Goal: Task Accomplishment & Management: Use online tool/utility

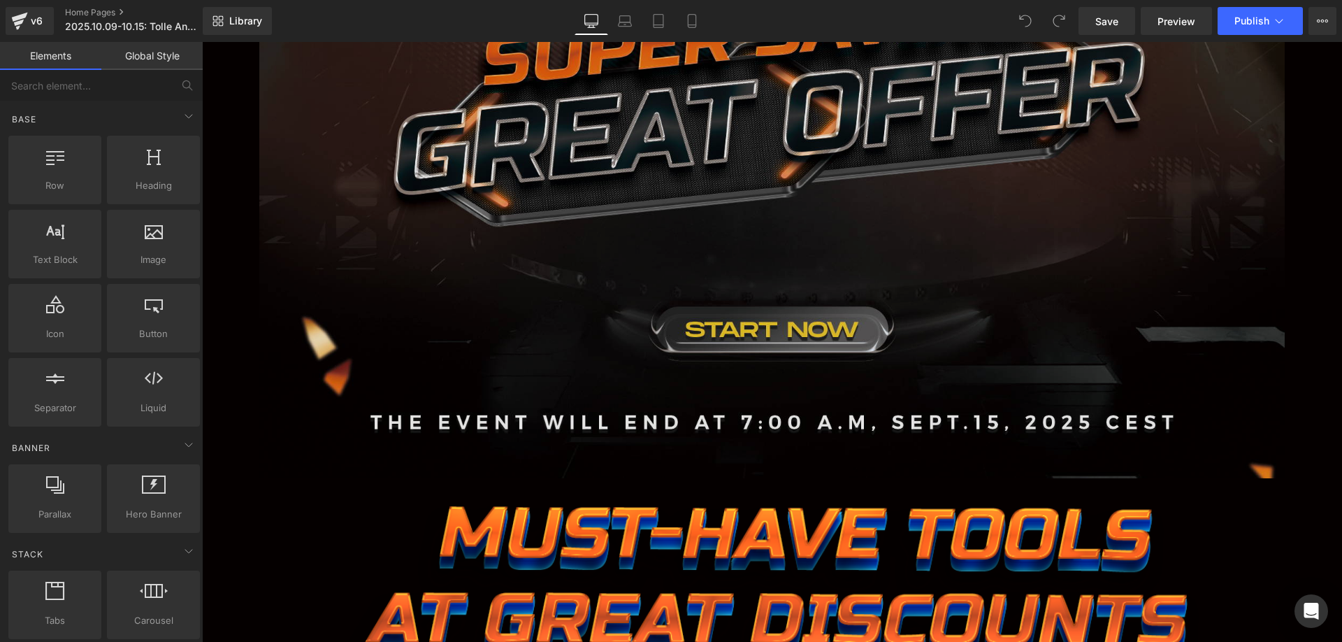
scroll to position [699, 0]
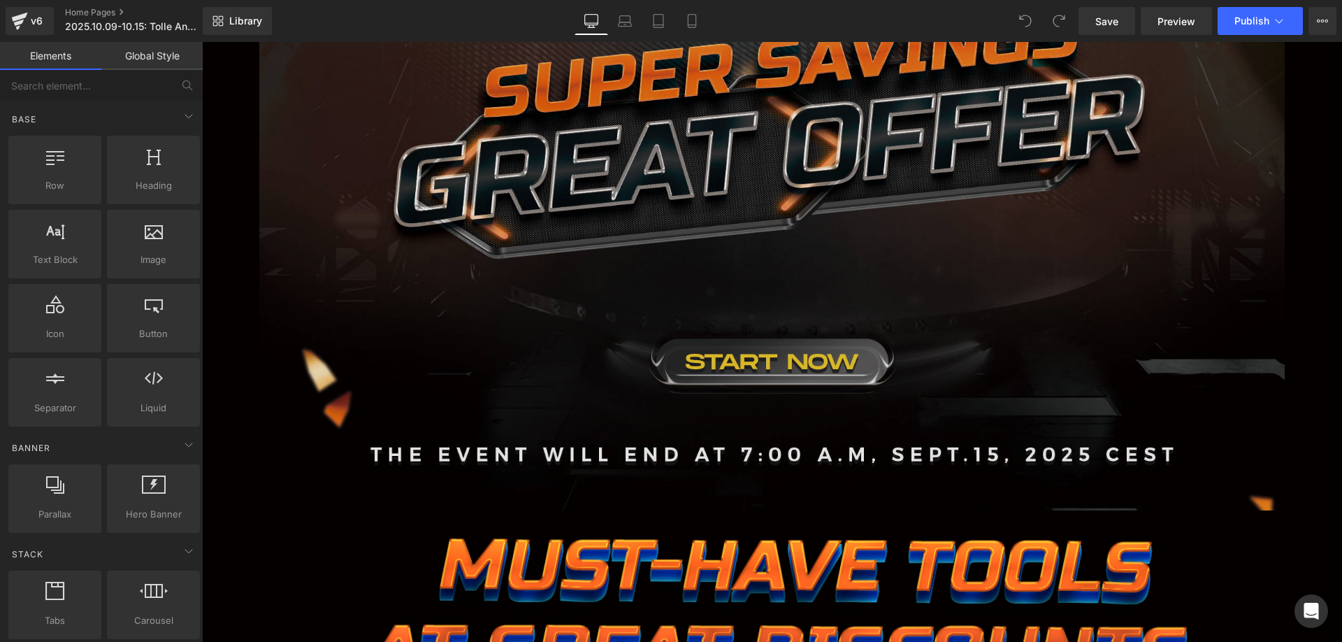
drag, startPoint x: 531, startPoint y: 273, endPoint x: 503, endPoint y: 264, distance: 30.1
click at [531, 273] on img at bounding box center [772, 209] width 1026 height 600
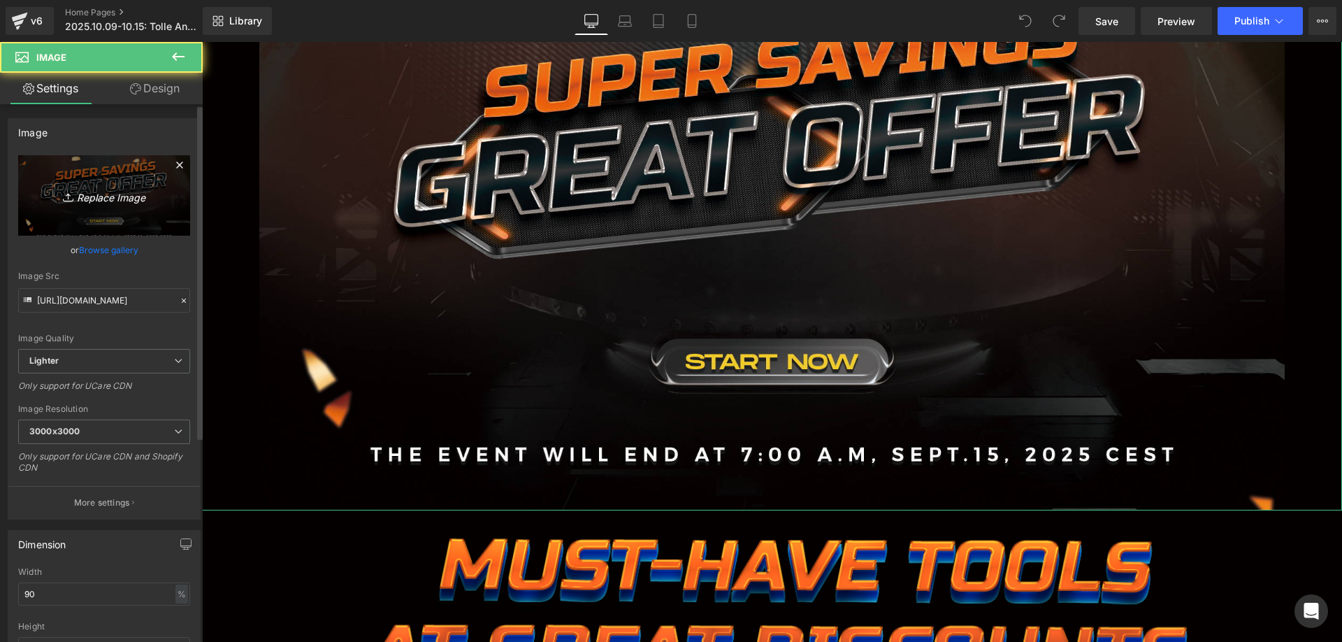
click at [128, 191] on icon "Replace Image" at bounding box center [104, 195] width 112 height 17
type input "C:\fakepath\banner1.jpg"
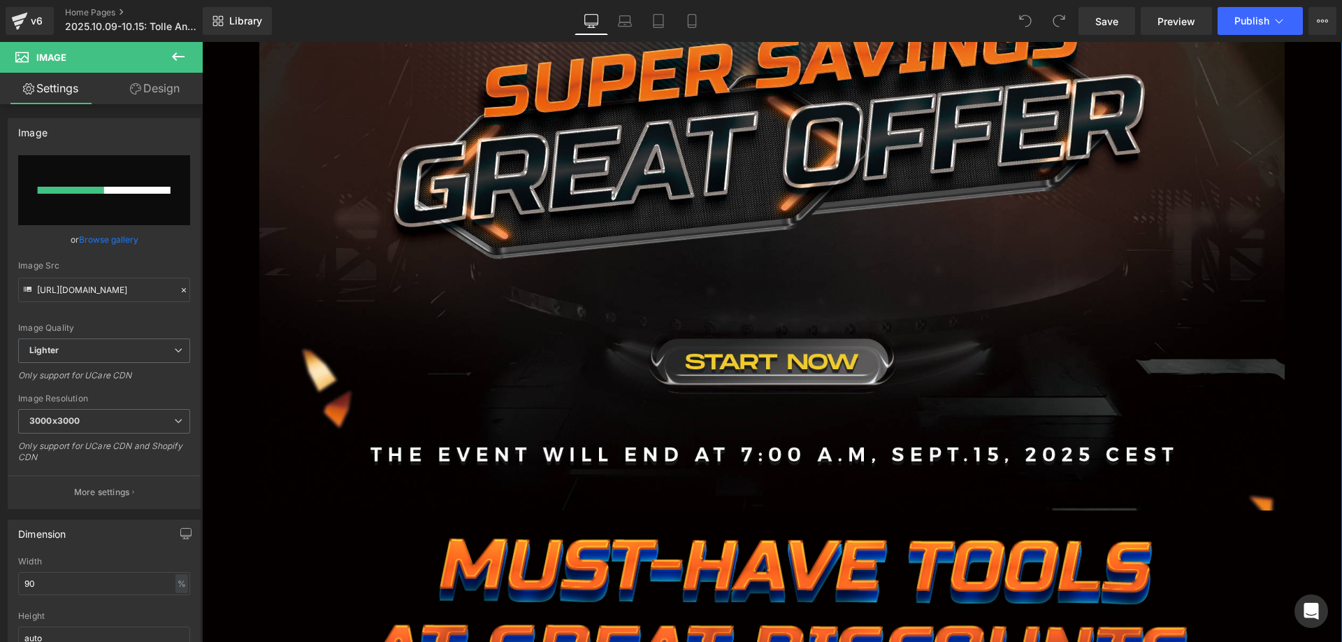
click at [331, 582] on div at bounding box center [772, 628] width 1140 height 180
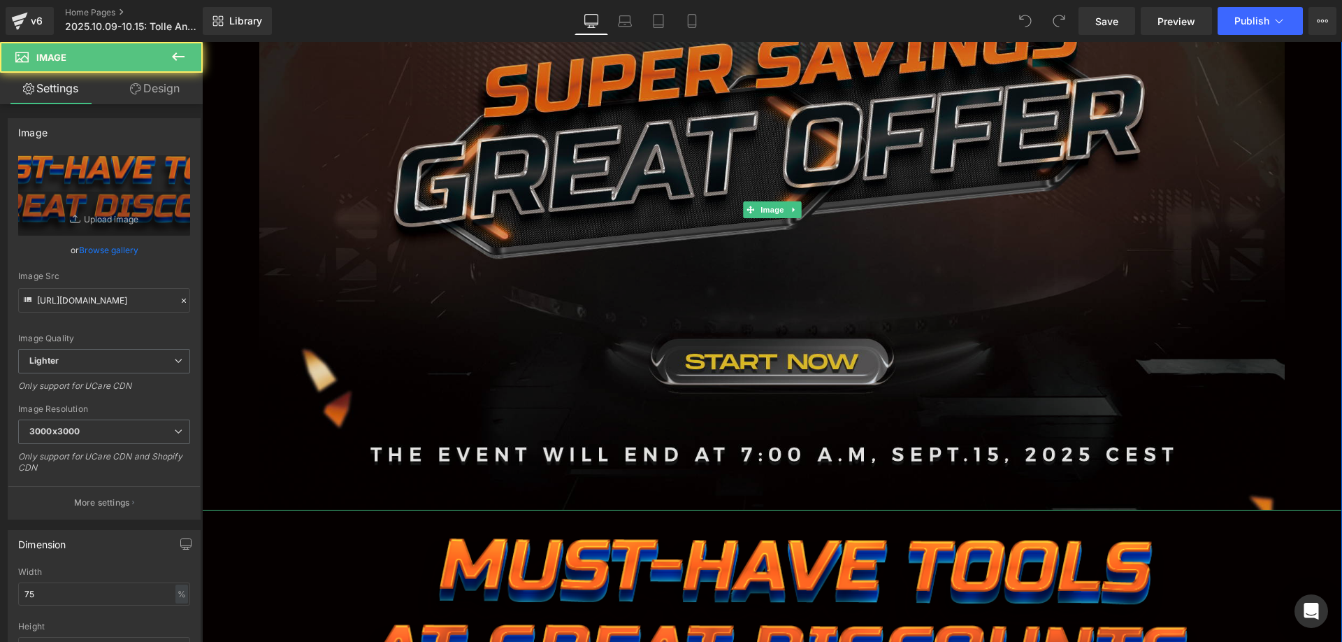
click at [432, 215] on img at bounding box center [772, 209] width 1026 height 600
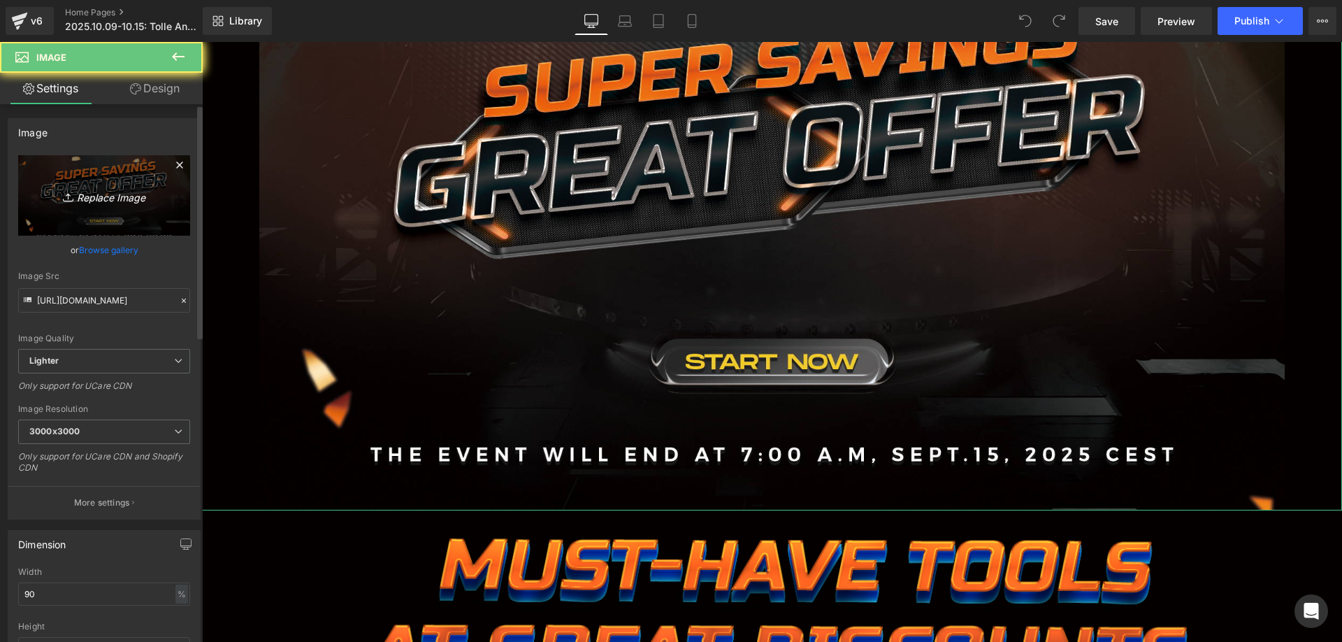
click at [147, 200] on icon "Replace Image" at bounding box center [104, 195] width 112 height 17
type input "C:\fakepath\banner.jpg"
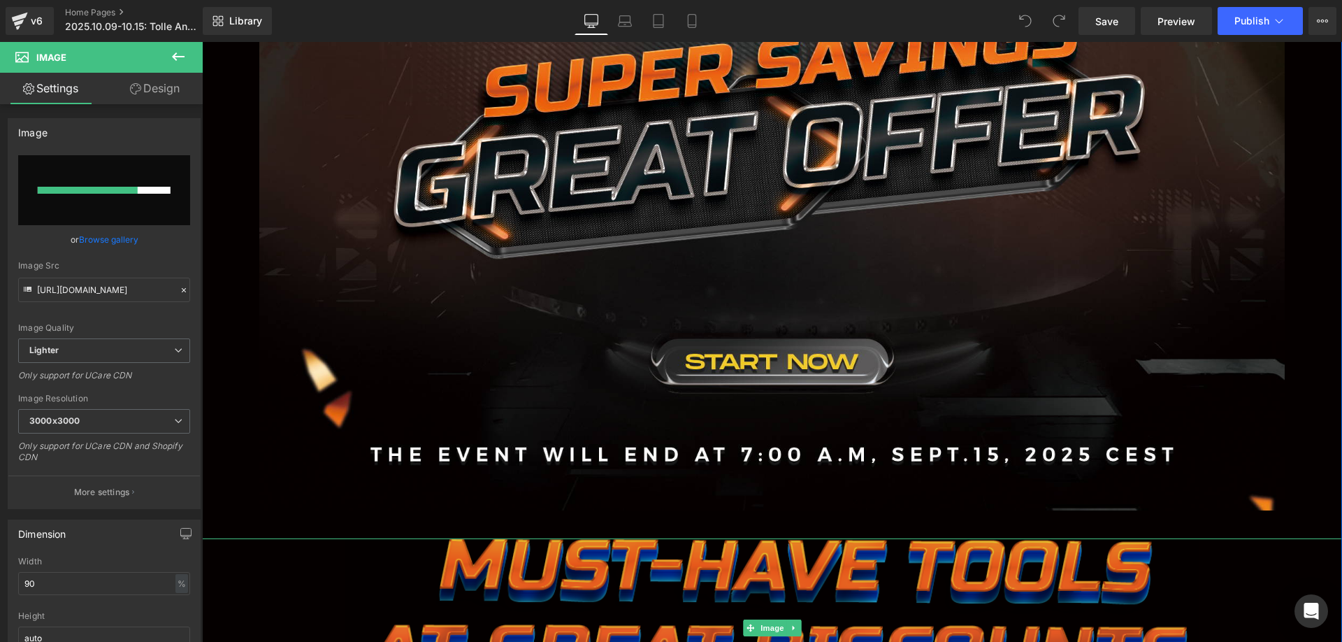
click at [390, 557] on img at bounding box center [772, 628] width 855 height 180
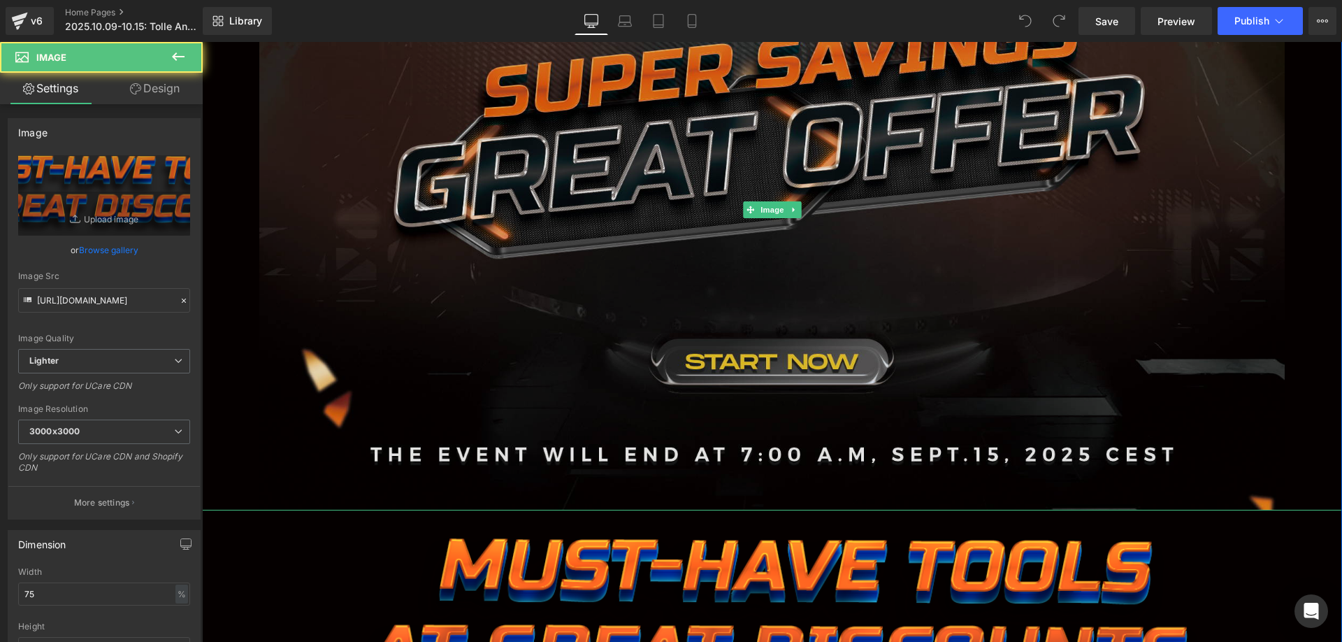
click at [414, 274] on img at bounding box center [772, 209] width 1026 height 600
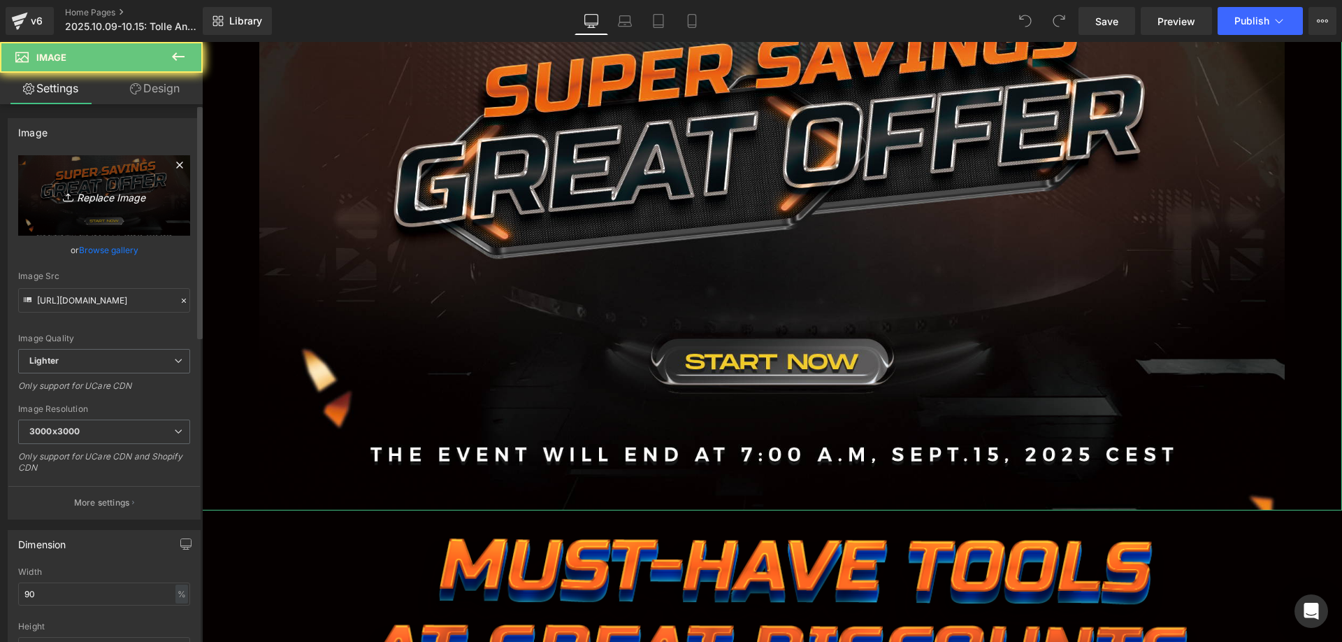
click at [132, 182] on link "Replace Image" at bounding box center [104, 195] width 172 height 80
type input "C:\fakepath\banner.jpg"
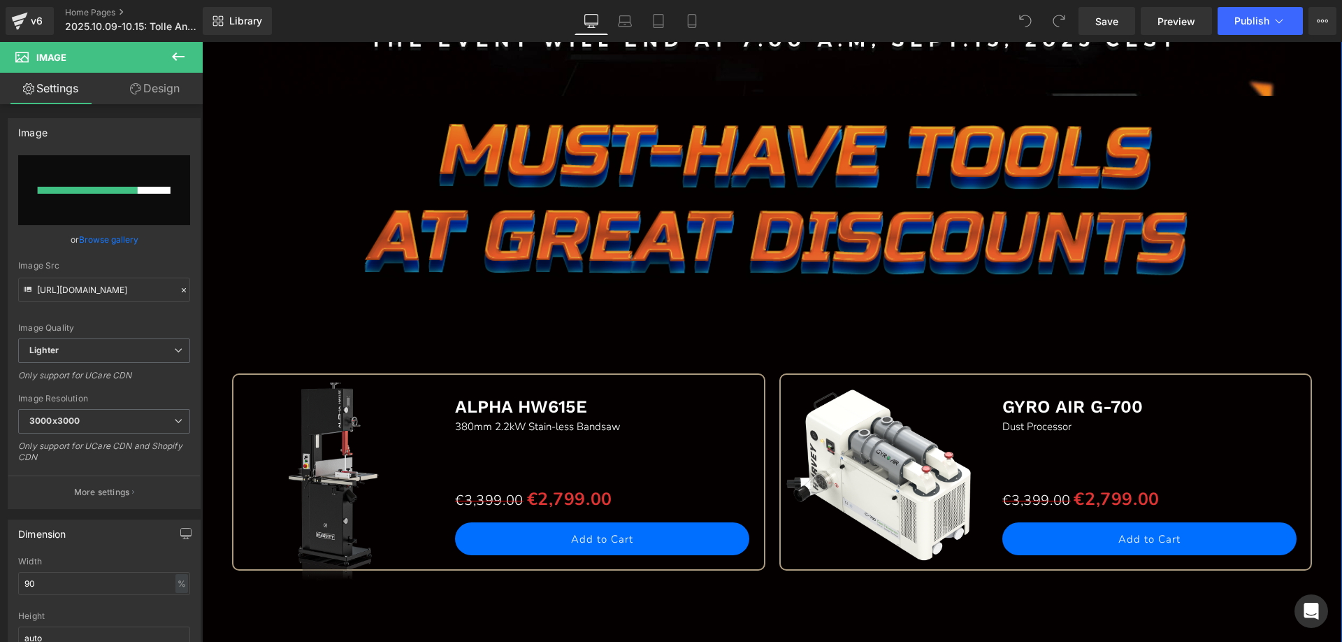
scroll to position [909, 0]
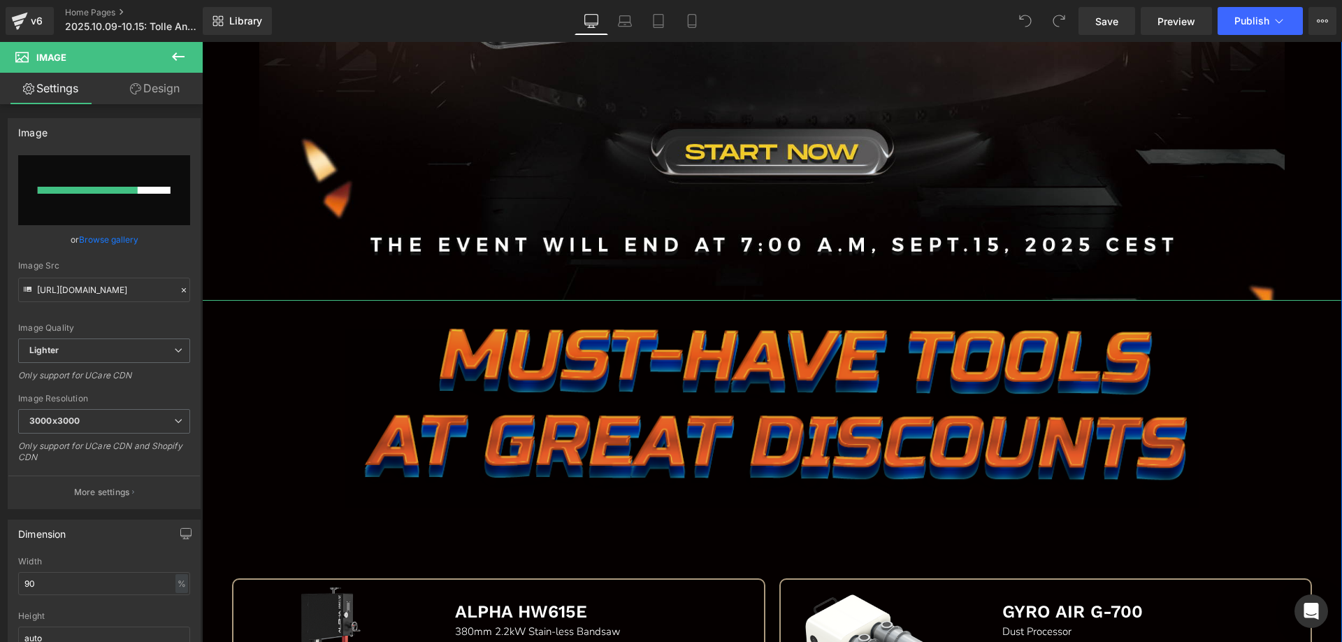
click at [410, 391] on img at bounding box center [772, 419] width 855 height 180
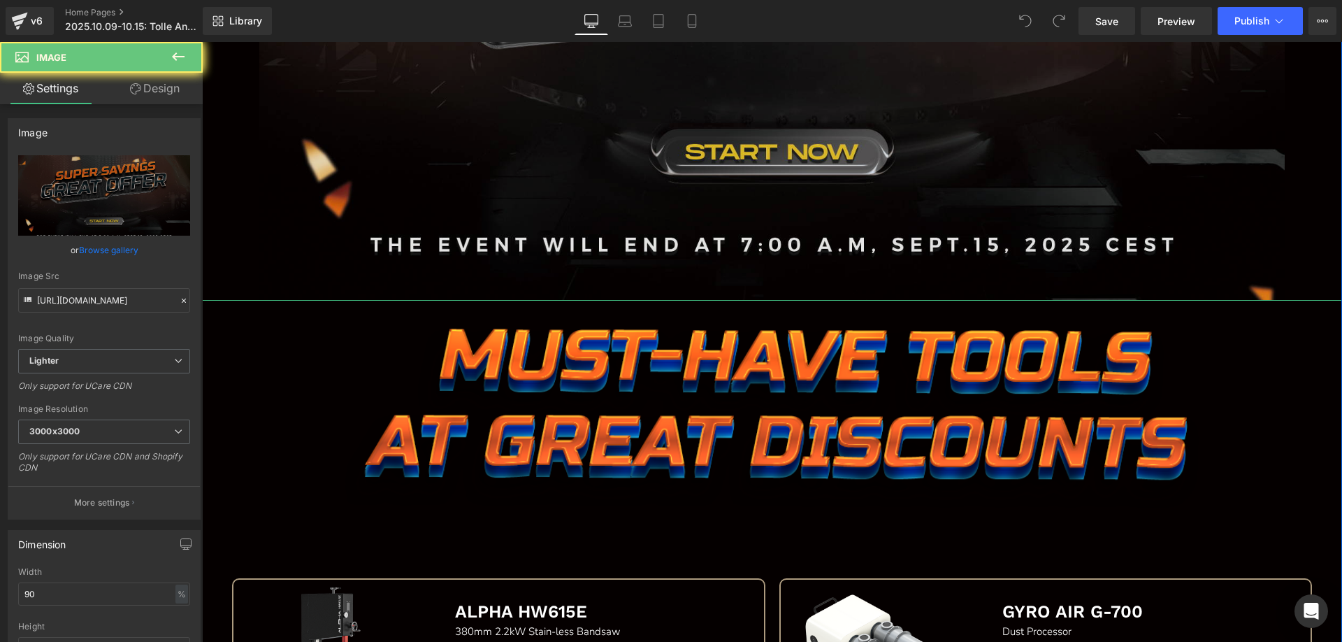
click at [405, 157] on img at bounding box center [772, -1] width 1026 height 600
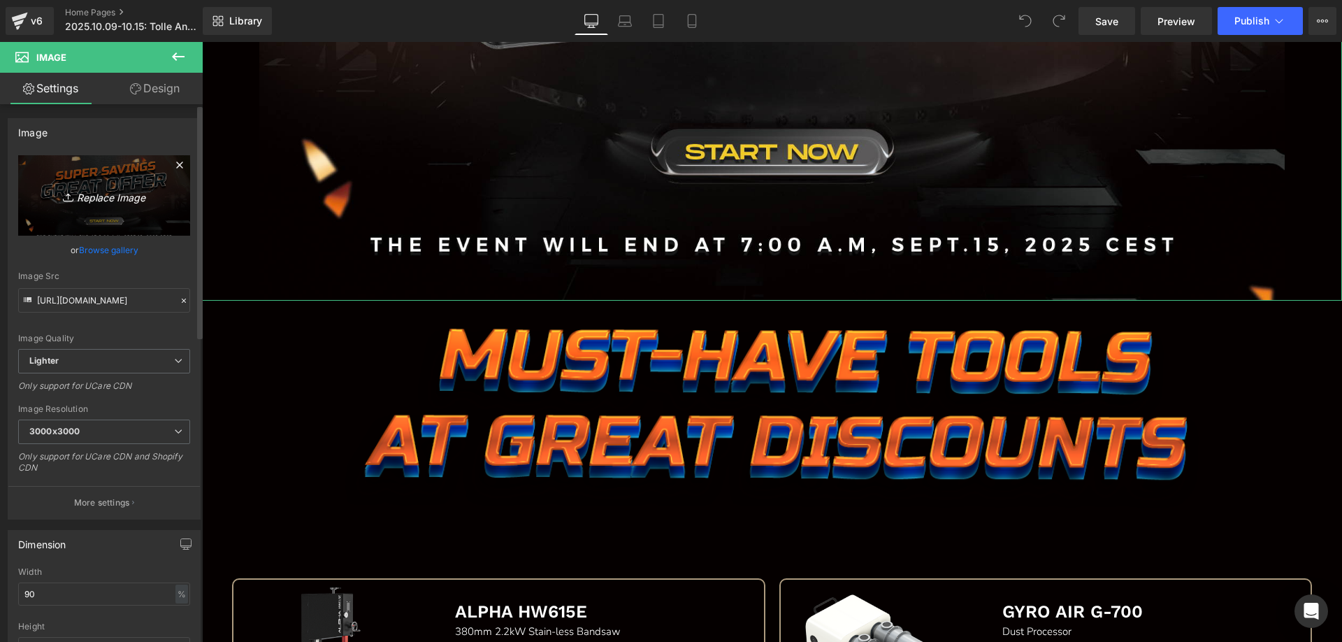
click at [95, 194] on icon "Replace Image" at bounding box center [104, 195] width 112 height 17
type input "C:\fakepath\banner.jpg"
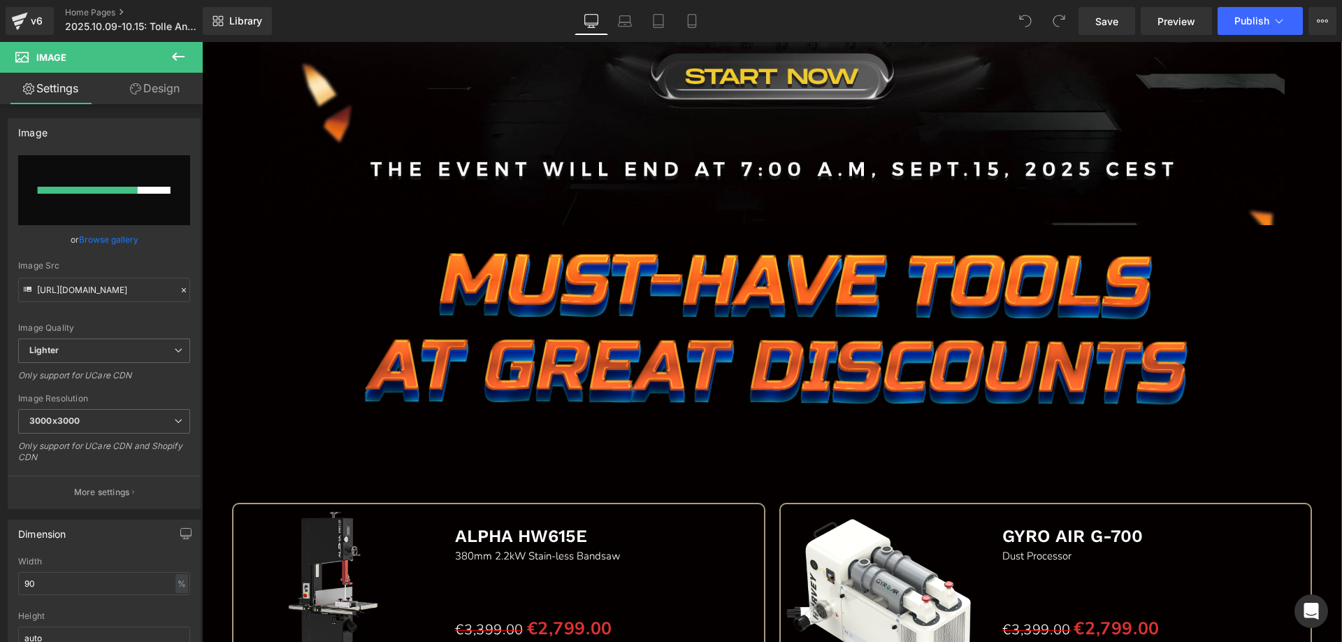
scroll to position [1188, 0]
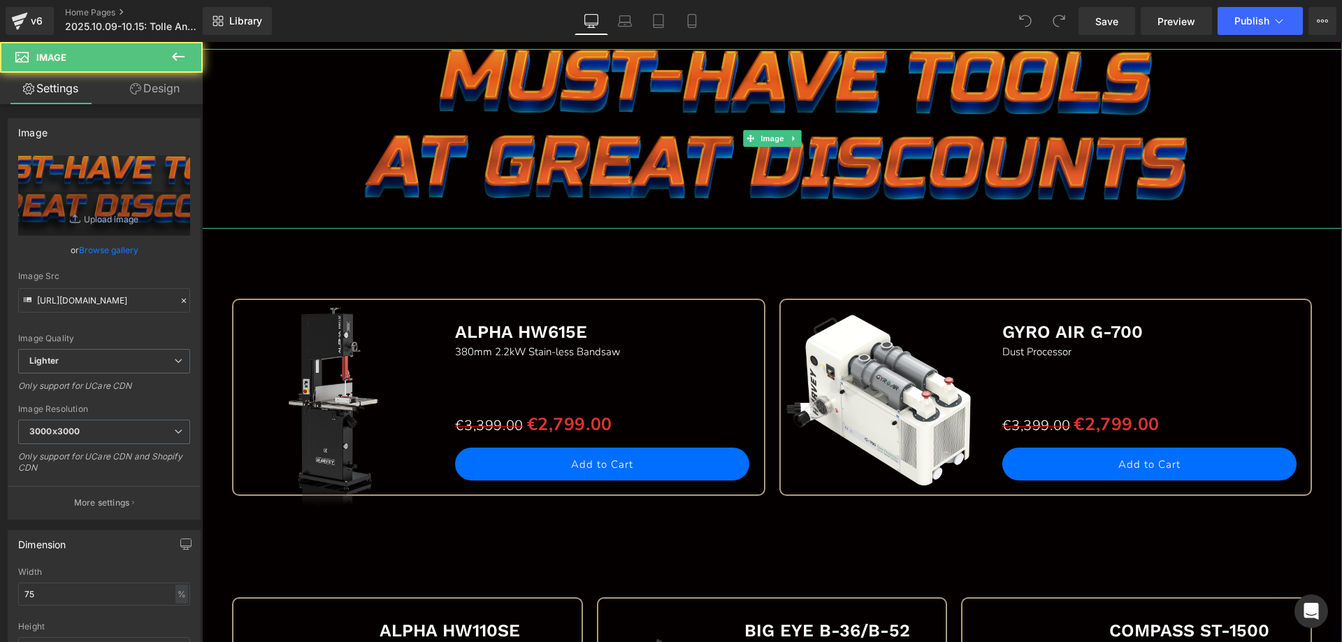
click at [492, 122] on img at bounding box center [772, 139] width 855 height 180
click at [491, 130] on img at bounding box center [772, 139] width 855 height 180
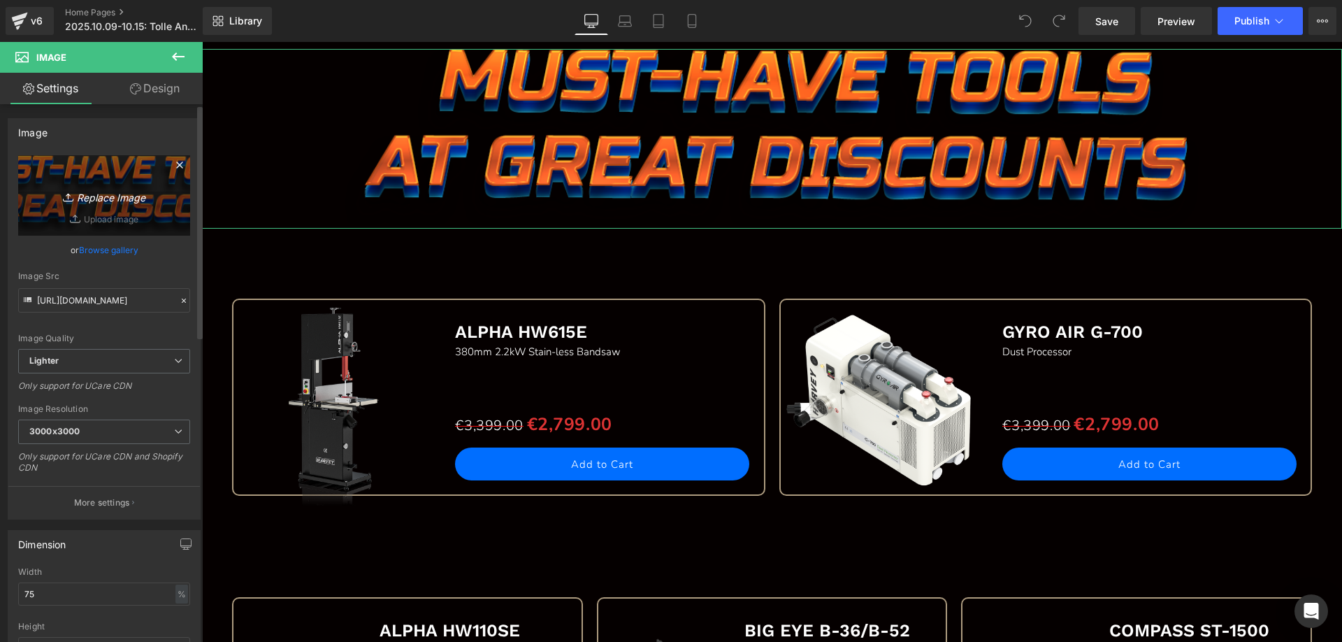
click at [66, 180] on link "Replace Image" at bounding box center [104, 195] width 172 height 80
type input "C:\fakepath\edm_02.jpg"
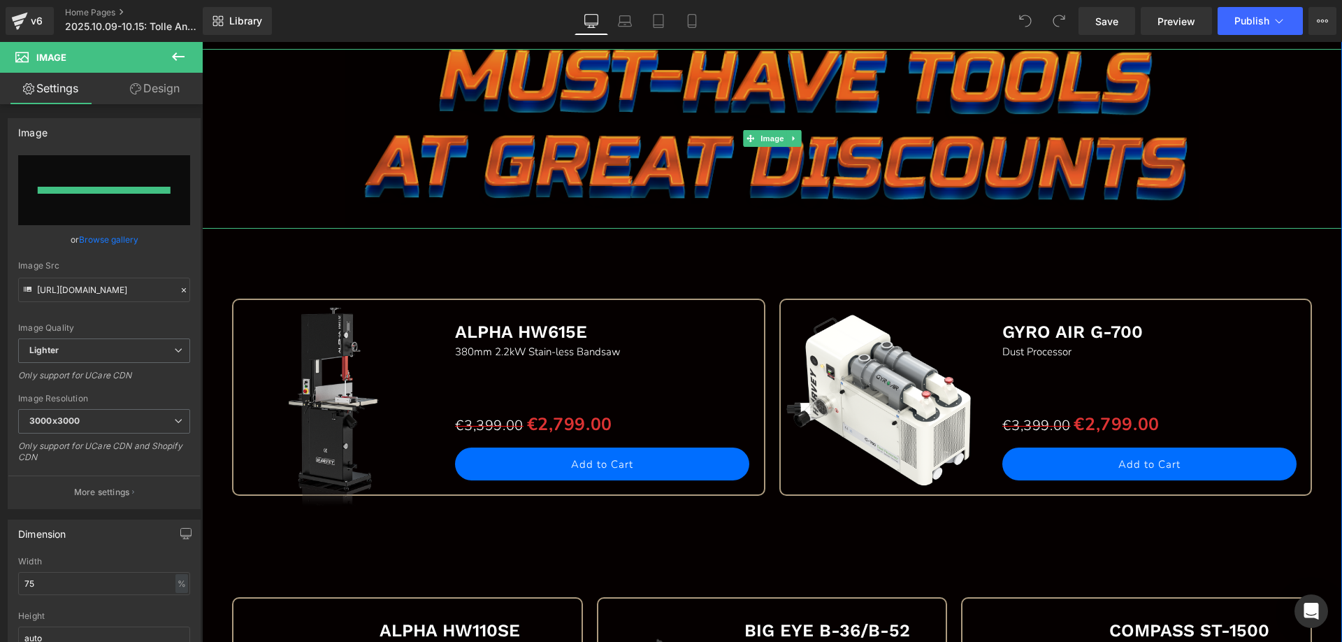
type input "[URL][DOMAIN_NAME]"
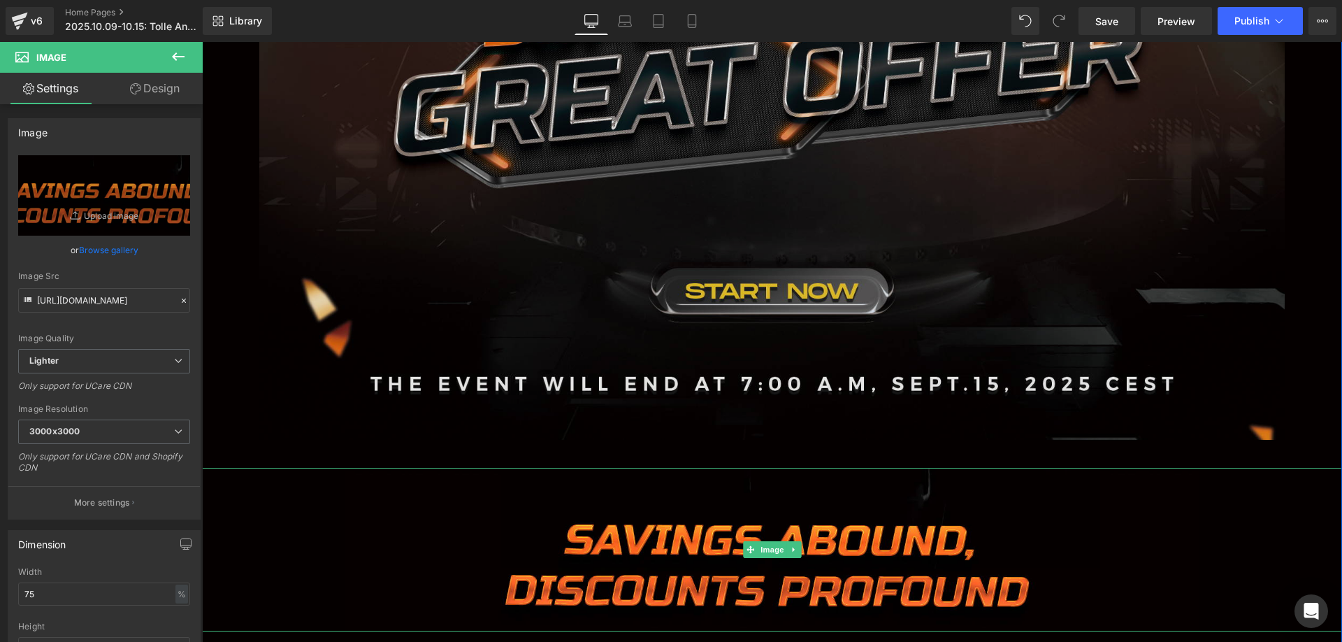
scroll to position [769, 0]
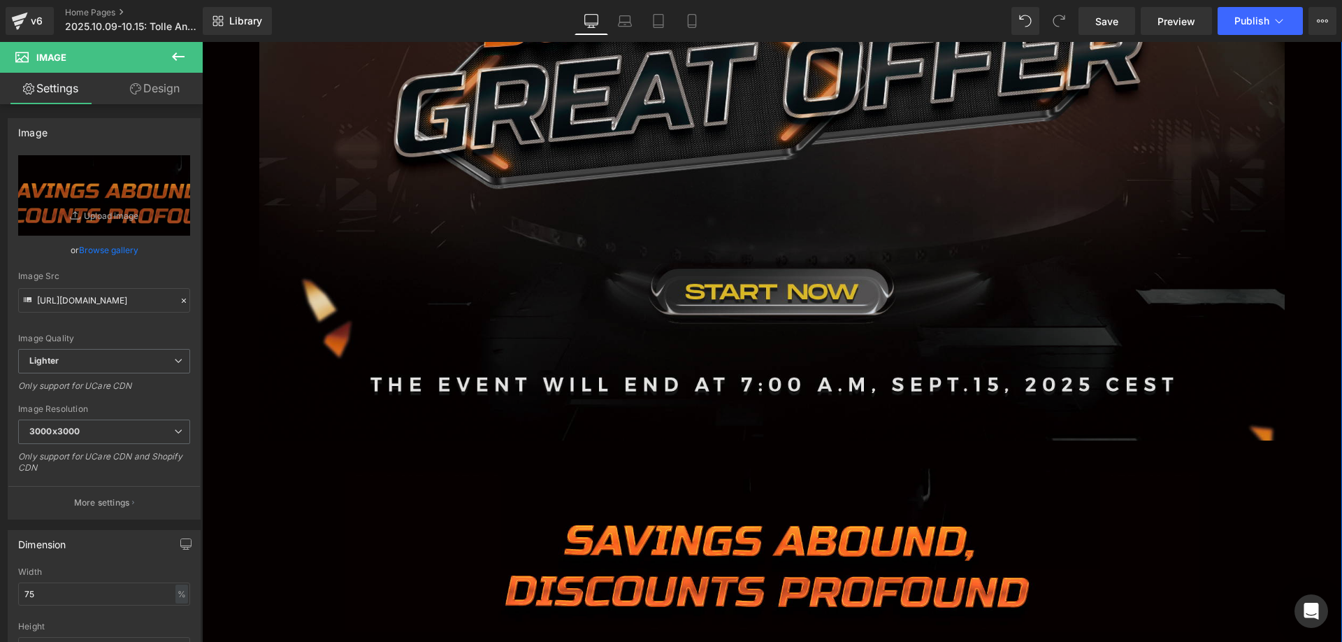
click at [445, 211] on img at bounding box center [772, 139] width 1026 height 600
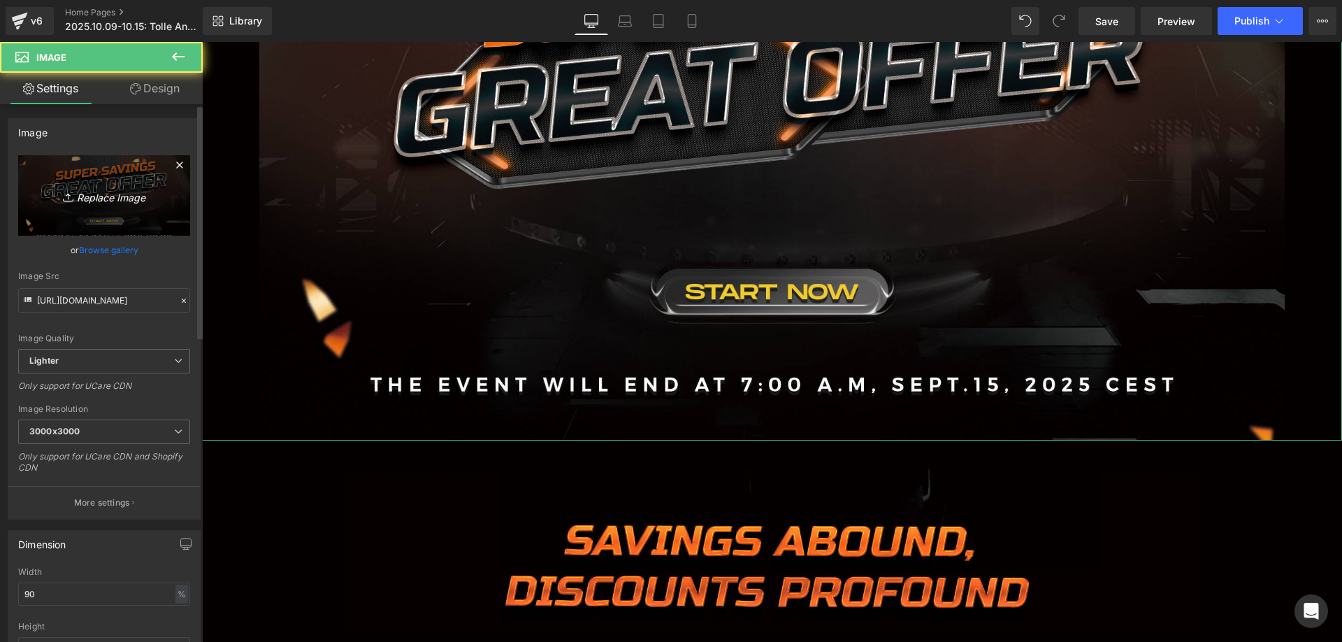
click at [95, 185] on link "Replace Image" at bounding box center [104, 195] width 172 height 80
type input "C:\fakepath\banner.jpg"
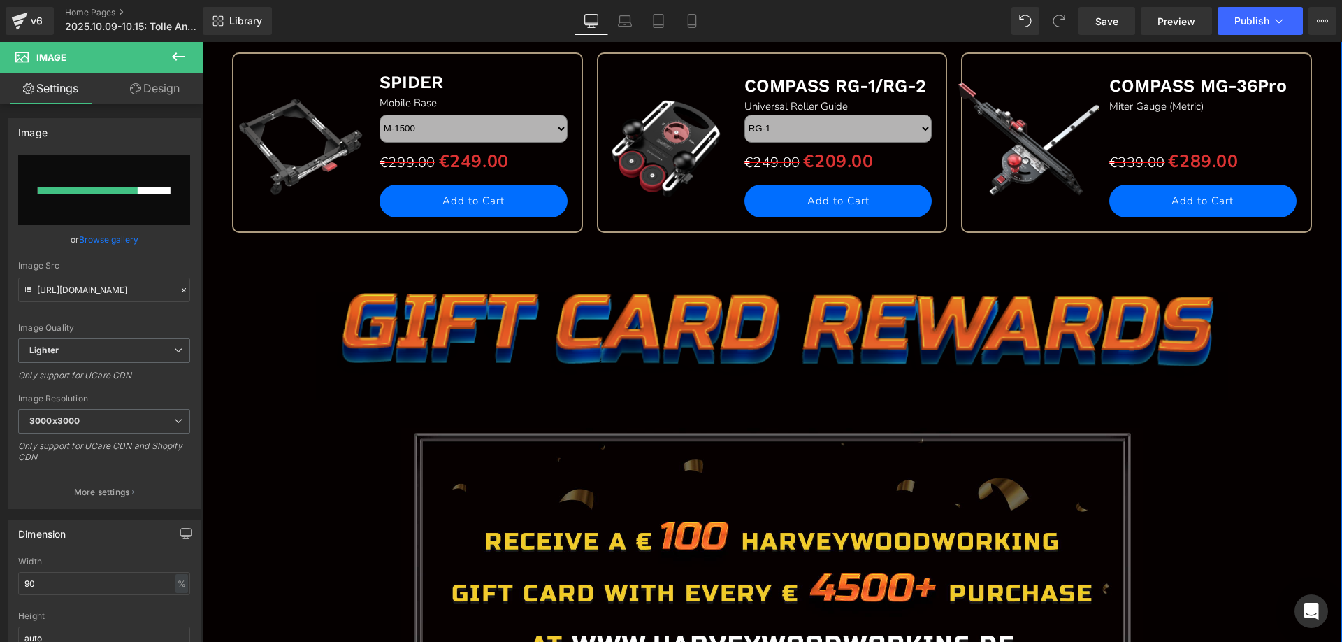
scroll to position [2027, 0]
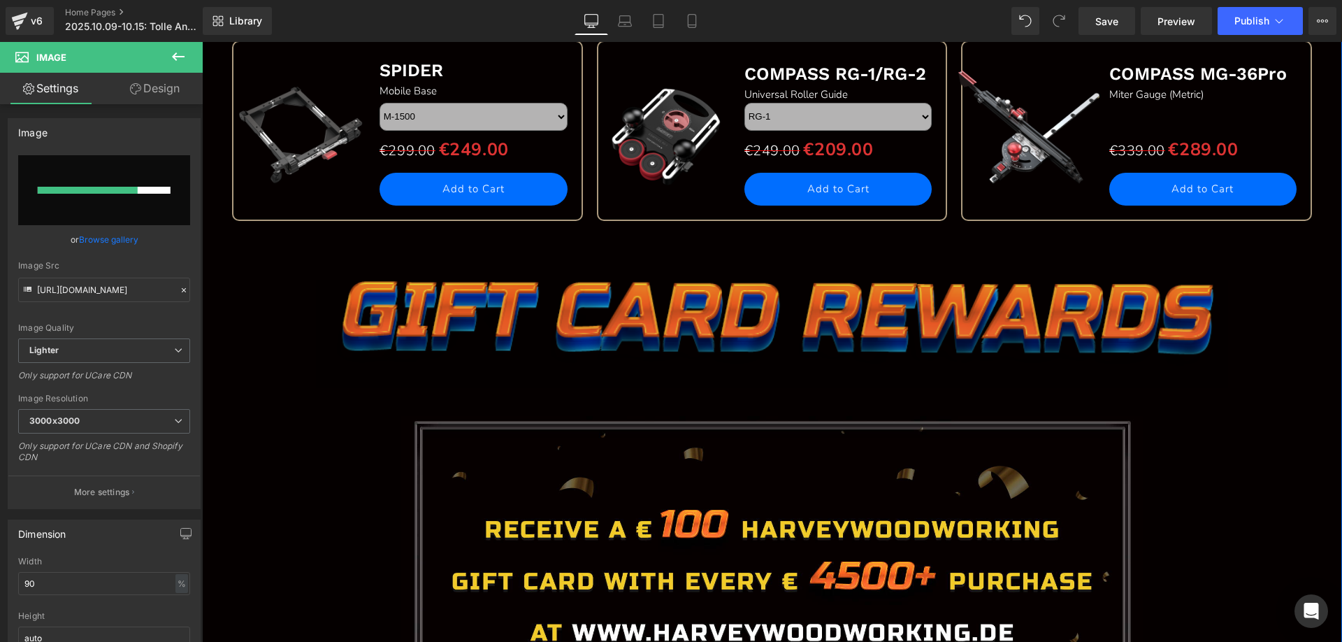
click at [429, 312] on img at bounding box center [772, 334] width 912 height 108
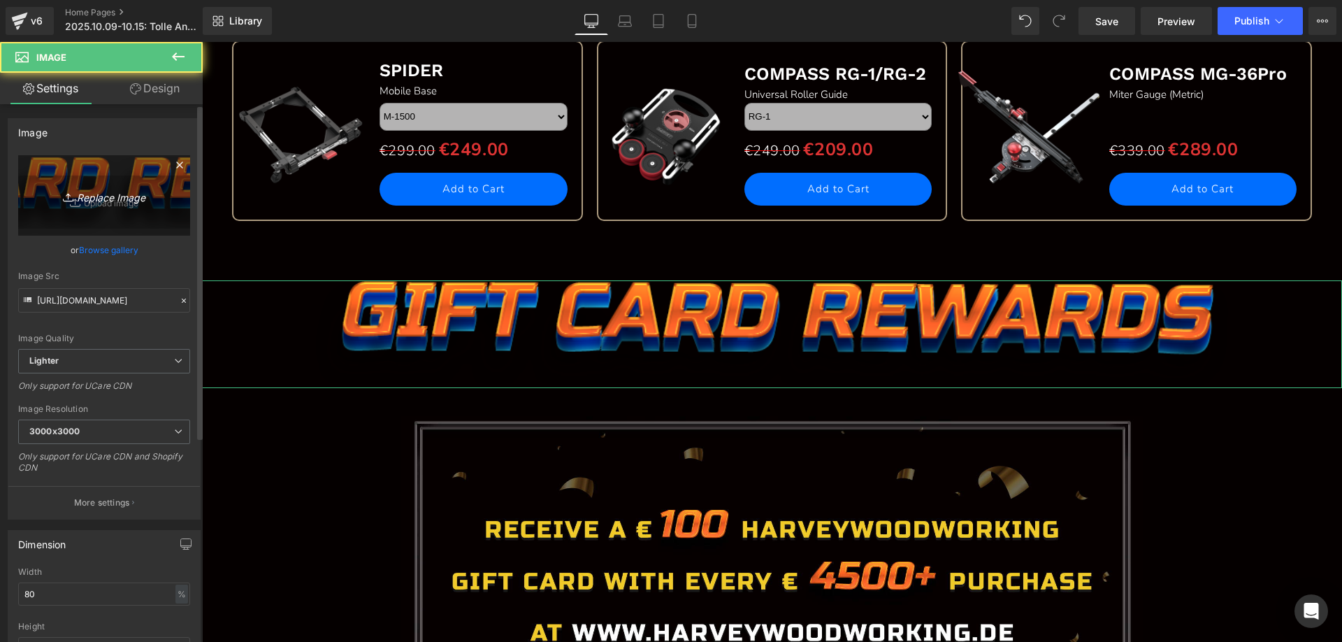
click at [93, 194] on icon "Replace Image" at bounding box center [104, 195] width 112 height 17
type input "C:\fakepath\edm_09.jpg"
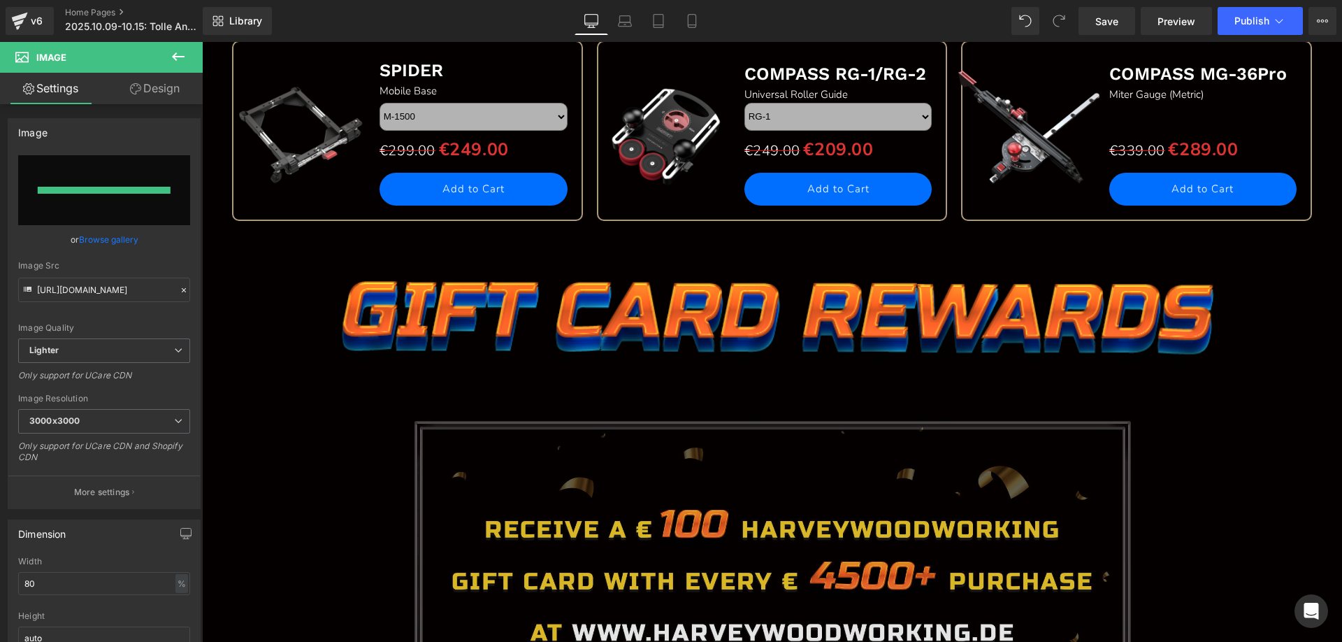
type input "[URL][DOMAIN_NAME]"
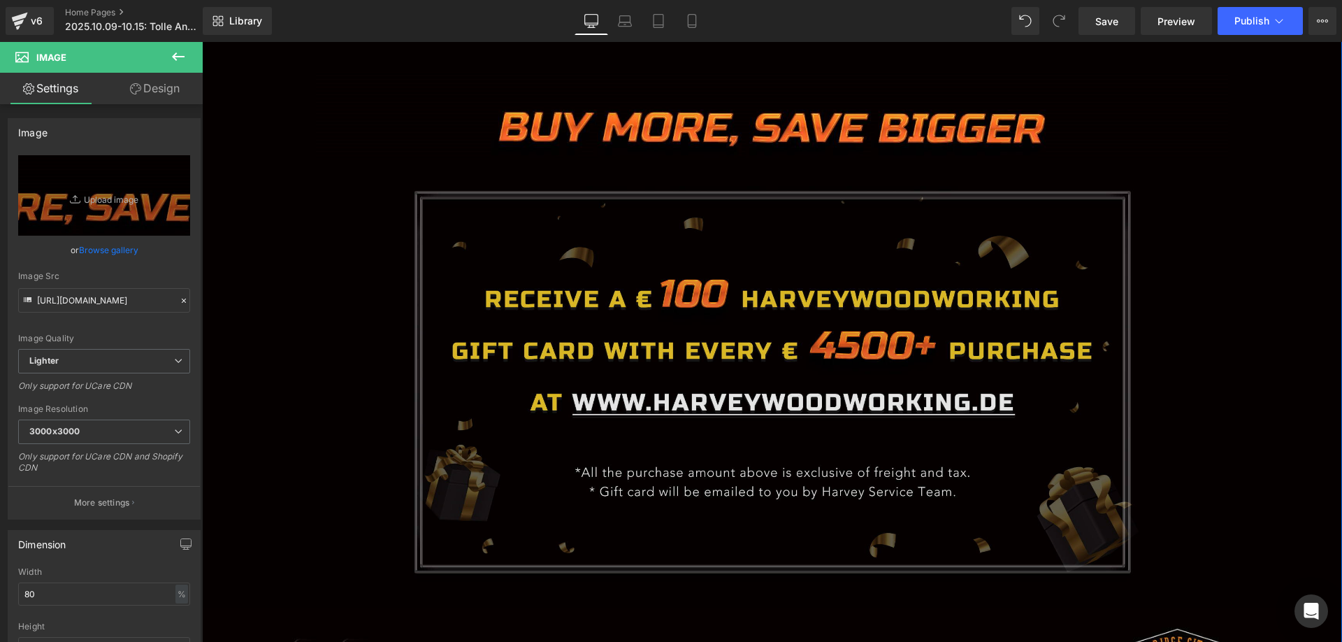
scroll to position [2237, 0]
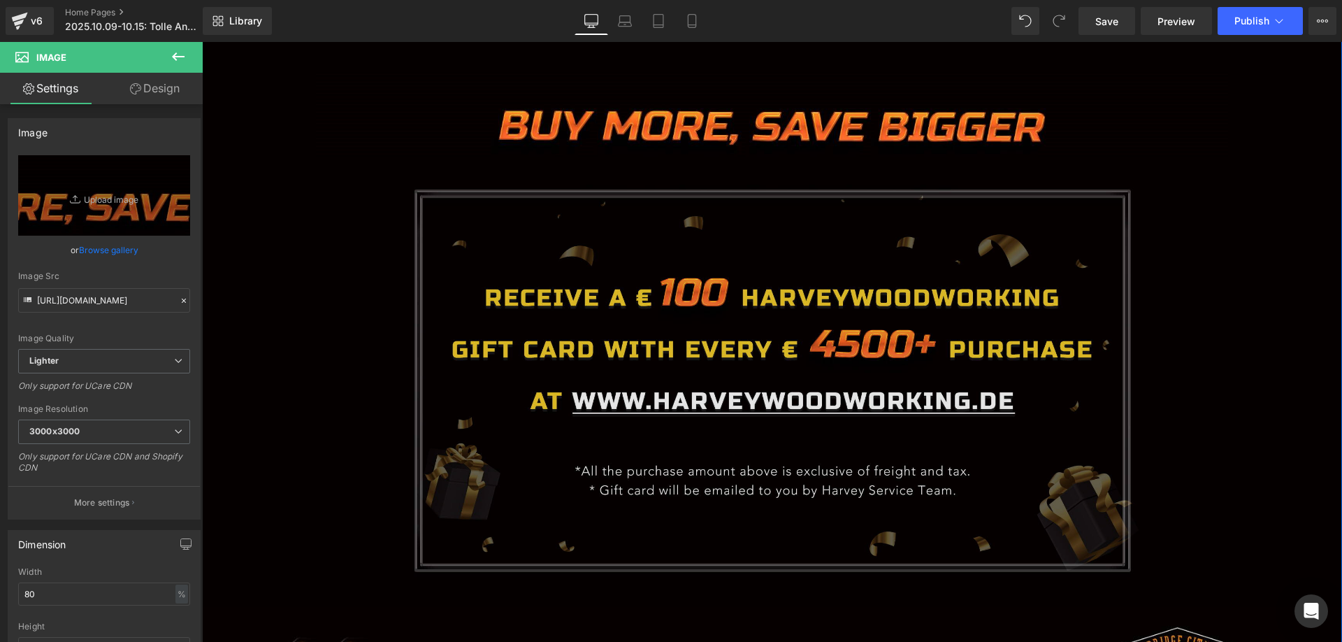
click at [607, 354] on img at bounding box center [771, 392] width 741 height 415
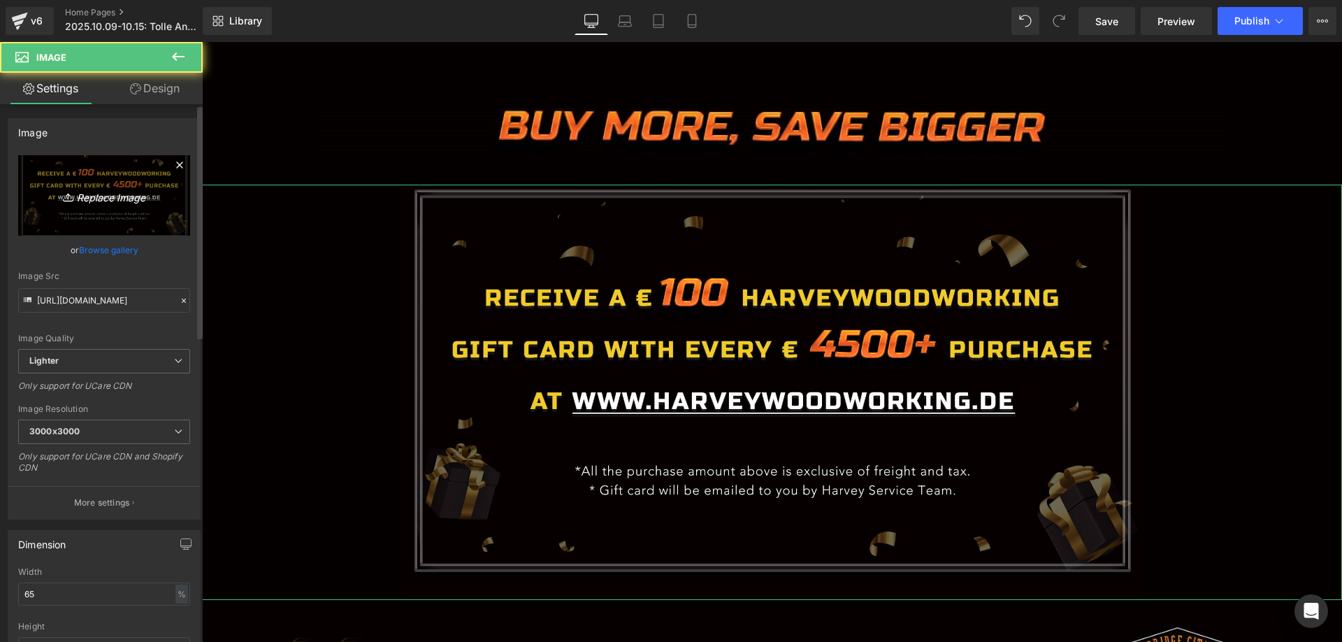
click at [106, 202] on icon "Replace Image" at bounding box center [104, 195] width 112 height 17
type input "C:\fakepath\hv满减.jpg"
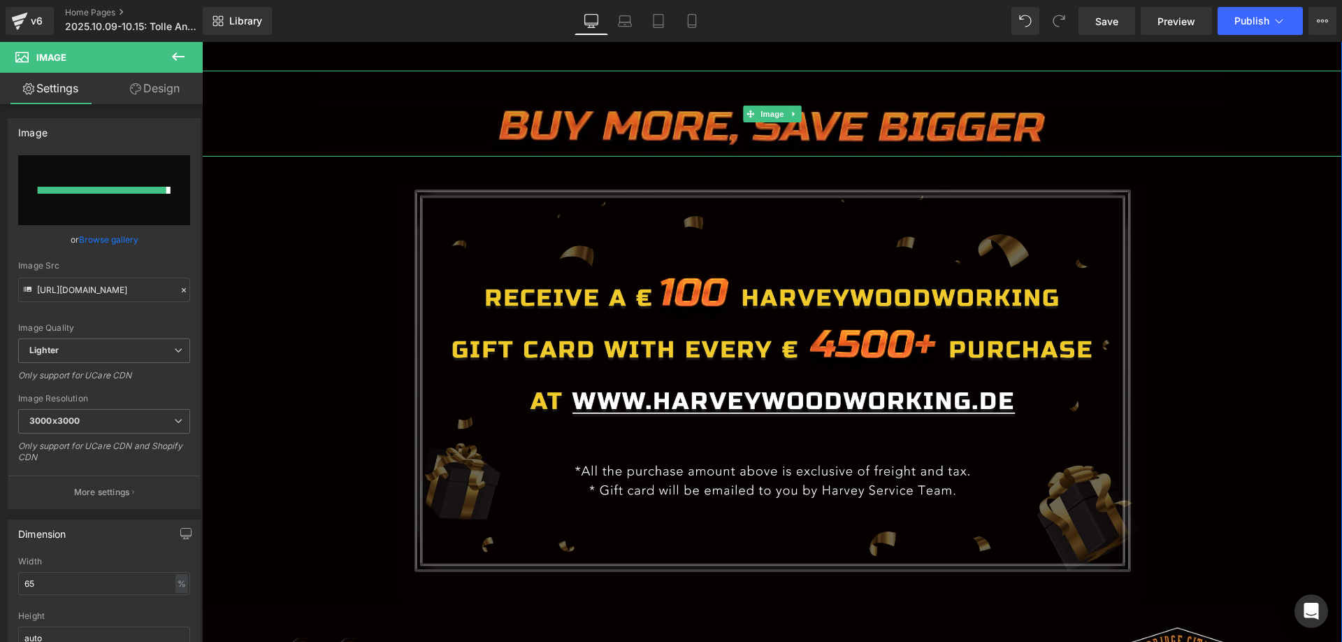
type input "[URL][DOMAIN_NAME]"
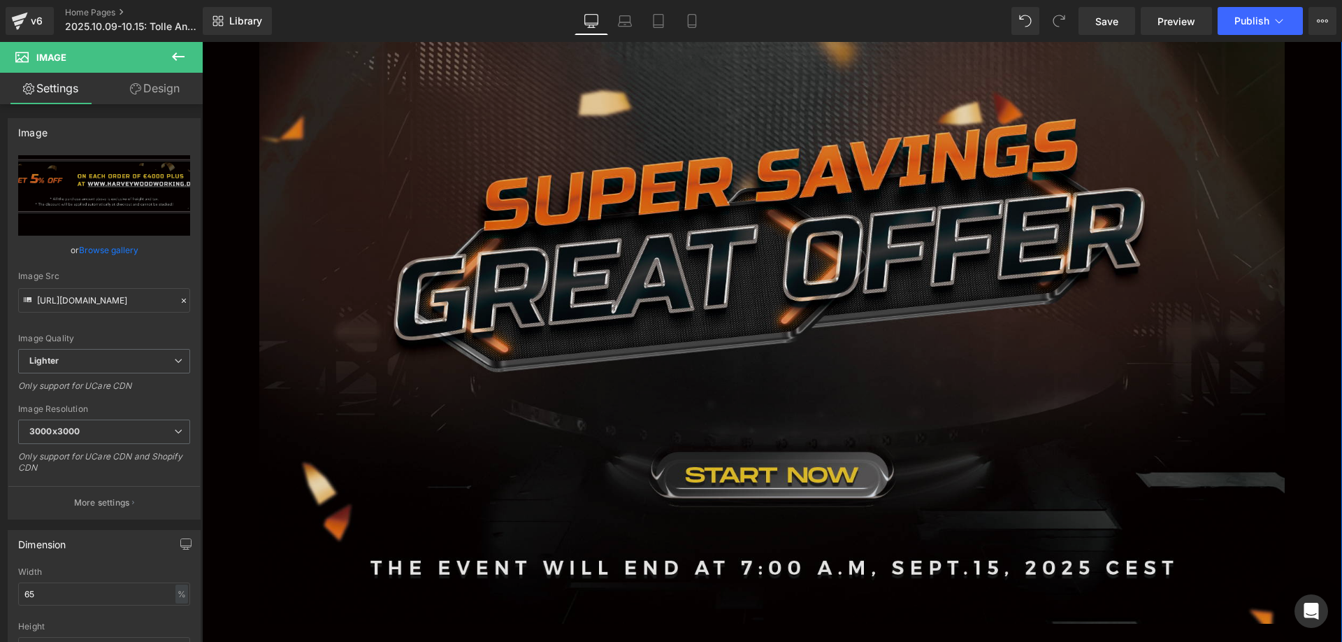
scroll to position [559, 0]
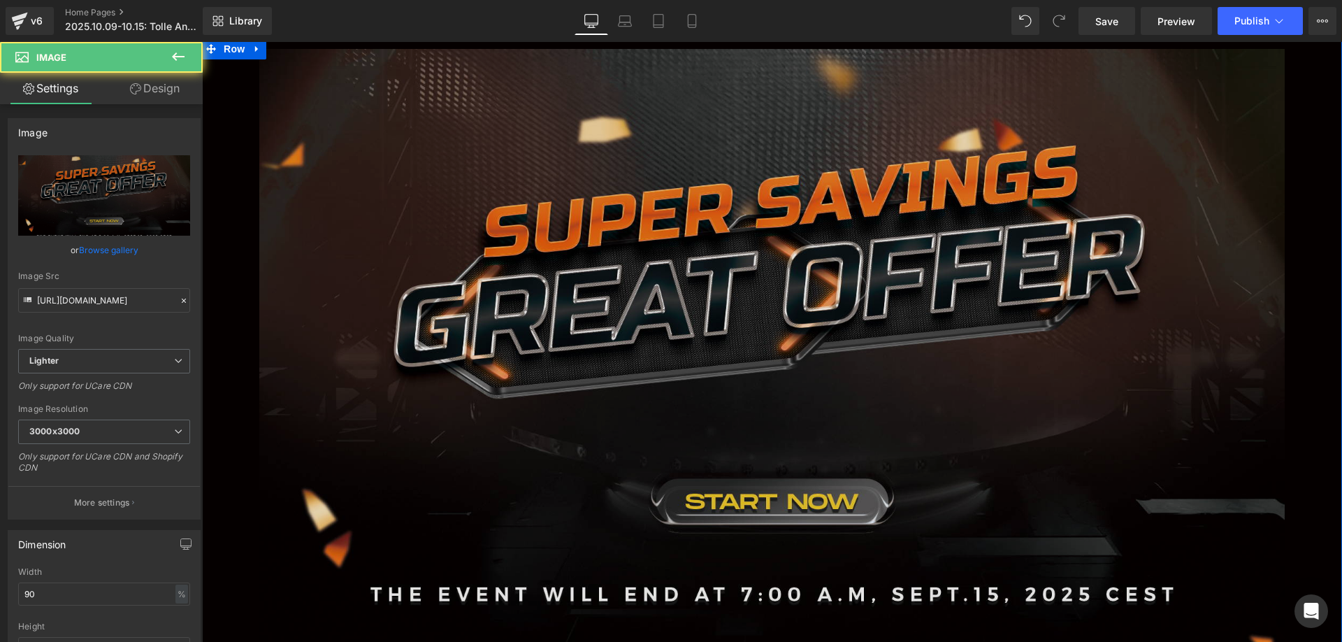
click at [527, 292] on img at bounding box center [772, 349] width 1026 height 600
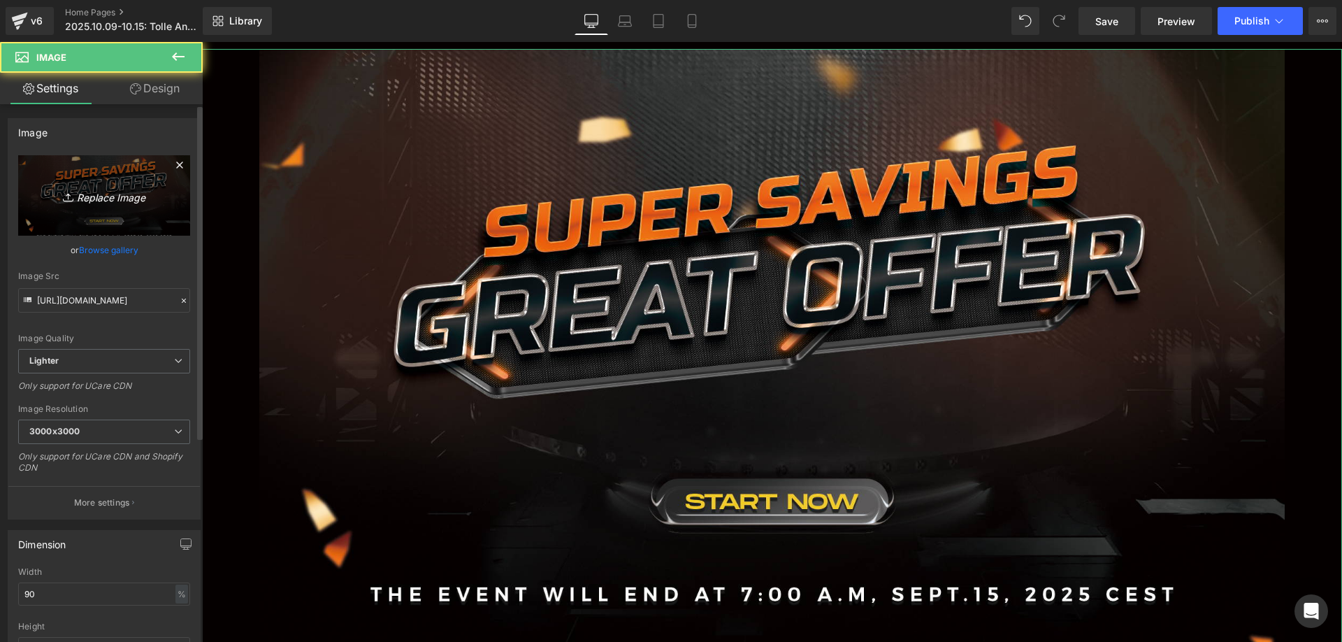
click at [98, 185] on link "Replace Image" at bounding box center [104, 195] width 172 height 80
type input "C:\fakepath\banner.jpg"
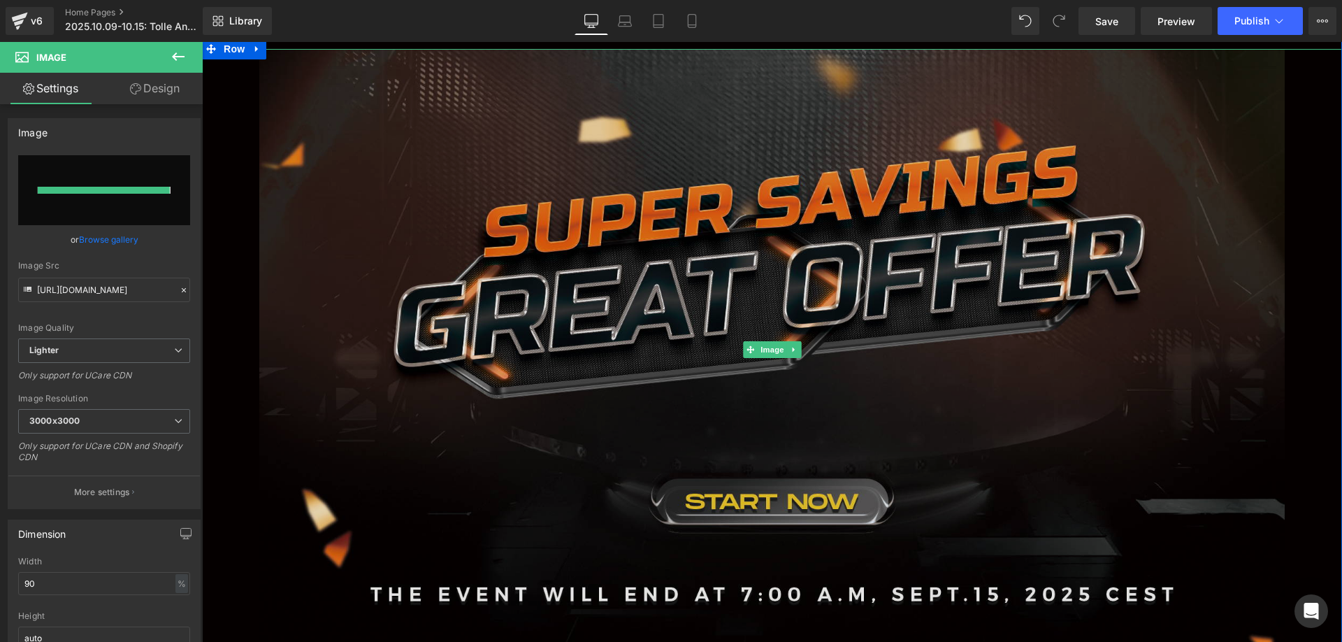
type input "[URL][DOMAIN_NAME]"
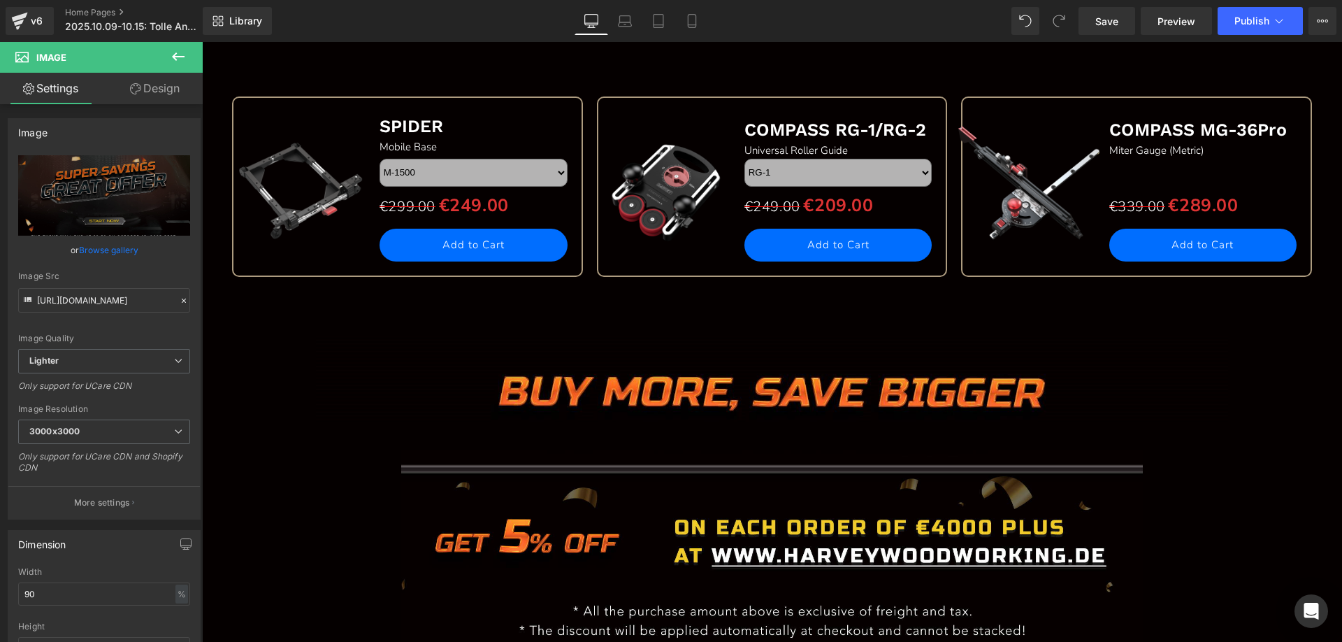
scroll to position [2097, 0]
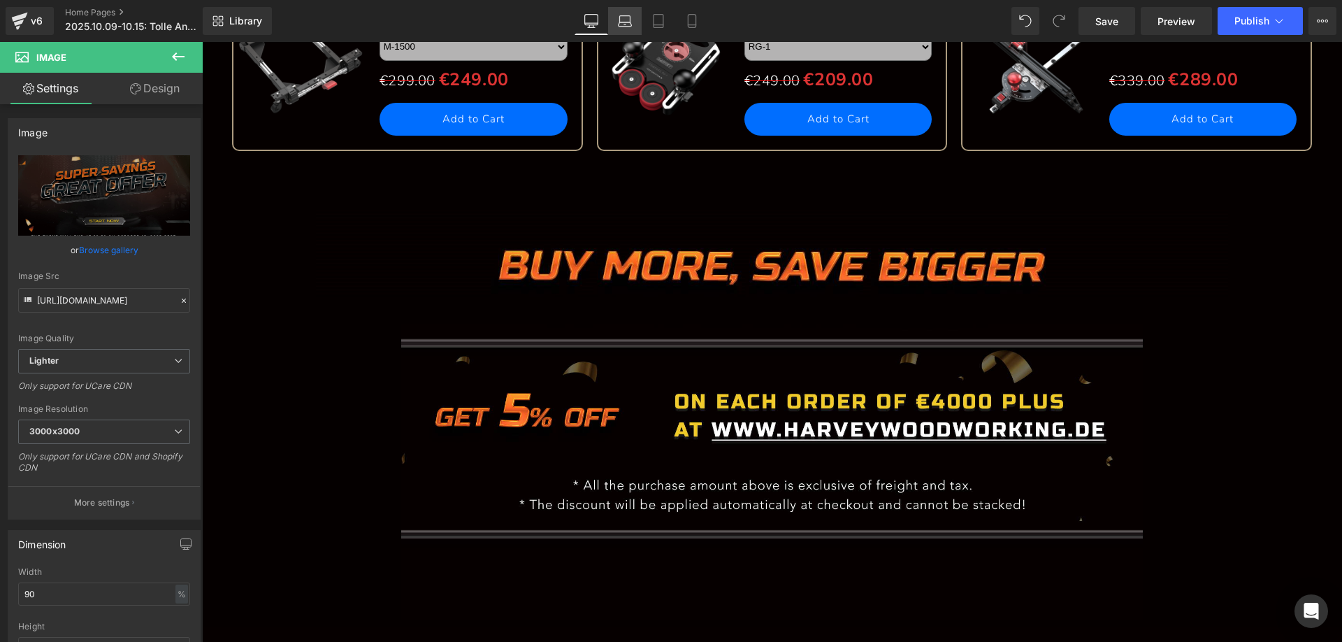
click at [621, 23] on icon at bounding box center [625, 21] width 14 height 14
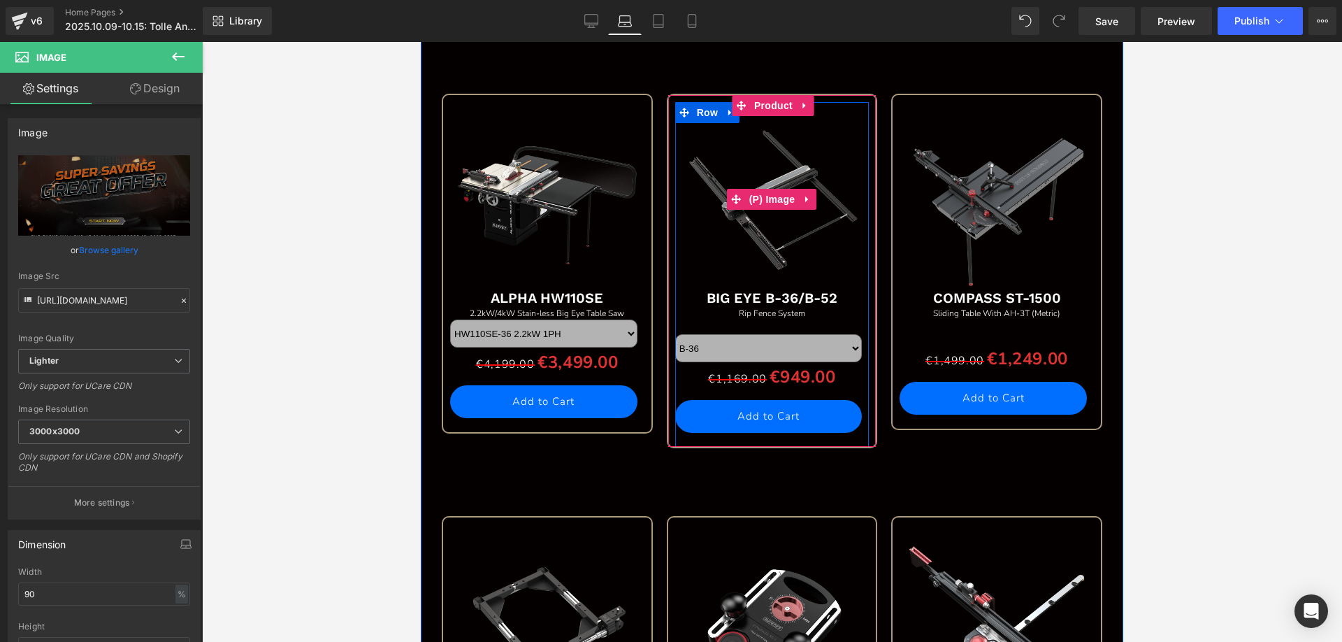
scroll to position [1678, 0]
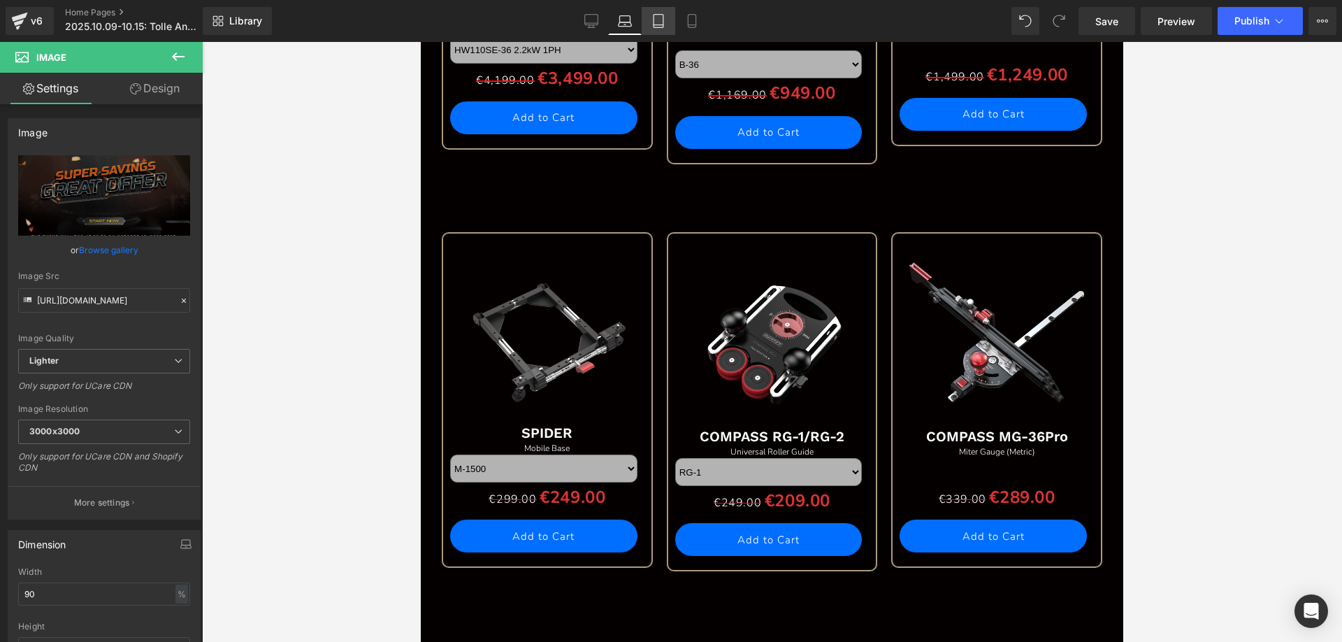
drag, startPoint x: 657, startPoint y: 27, endPoint x: 254, endPoint y: 190, distance: 435.0
click at [657, 27] on icon at bounding box center [659, 21] width 10 height 13
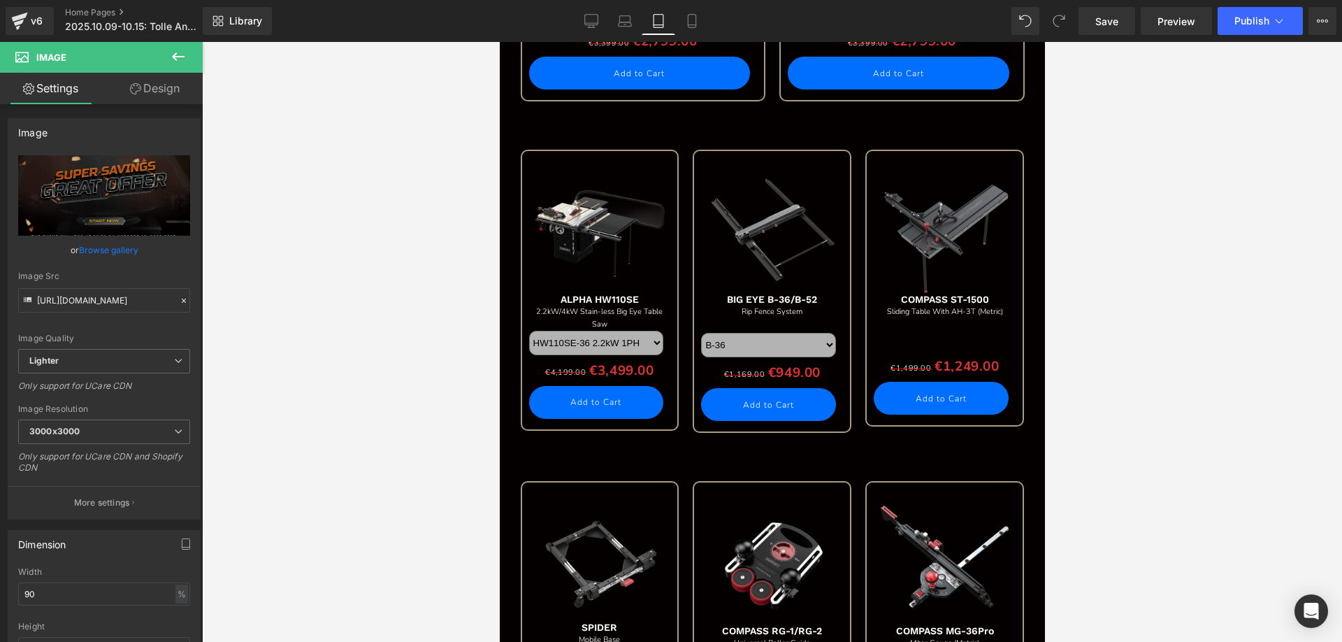
scroll to position [1188, 0]
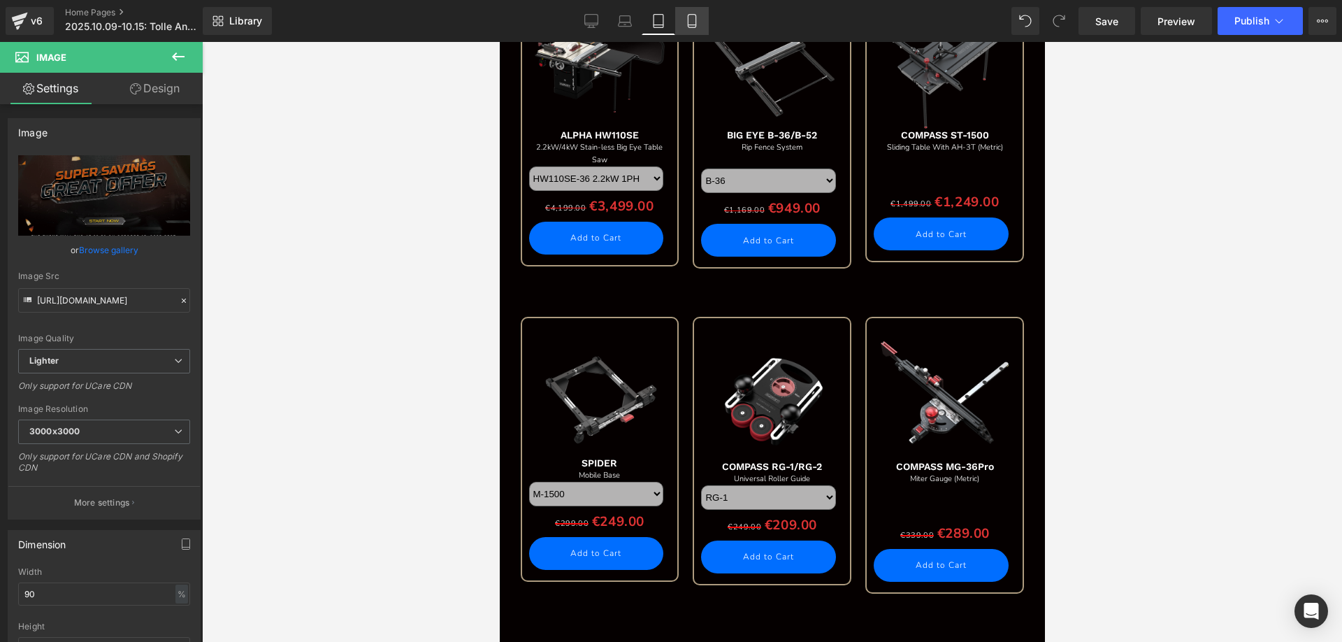
click at [696, 23] on icon at bounding box center [692, 21] width 8 height 13
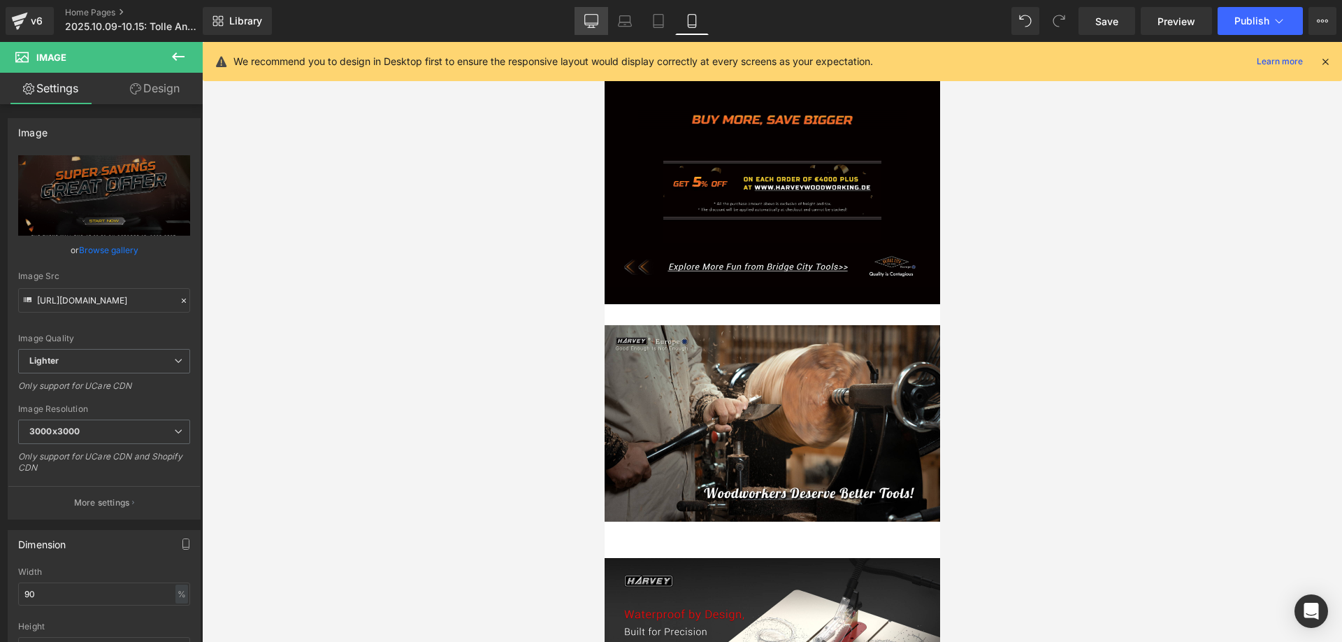
drag, startPoint x: 586, startPoint y: 21, endPoint x: 684, endPoint y: 324, distance: 318.1
click at [586, 21] on icon at bounding box center [591, 20] width 13 height 10
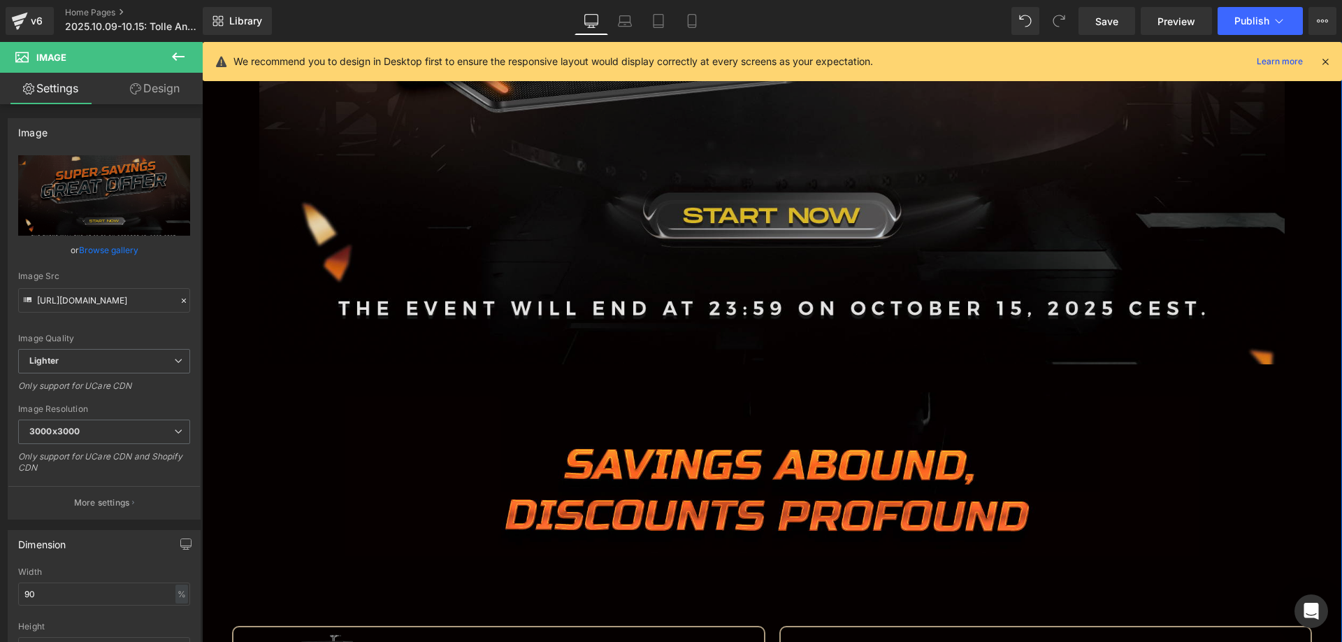
scroll to position [847, 0]
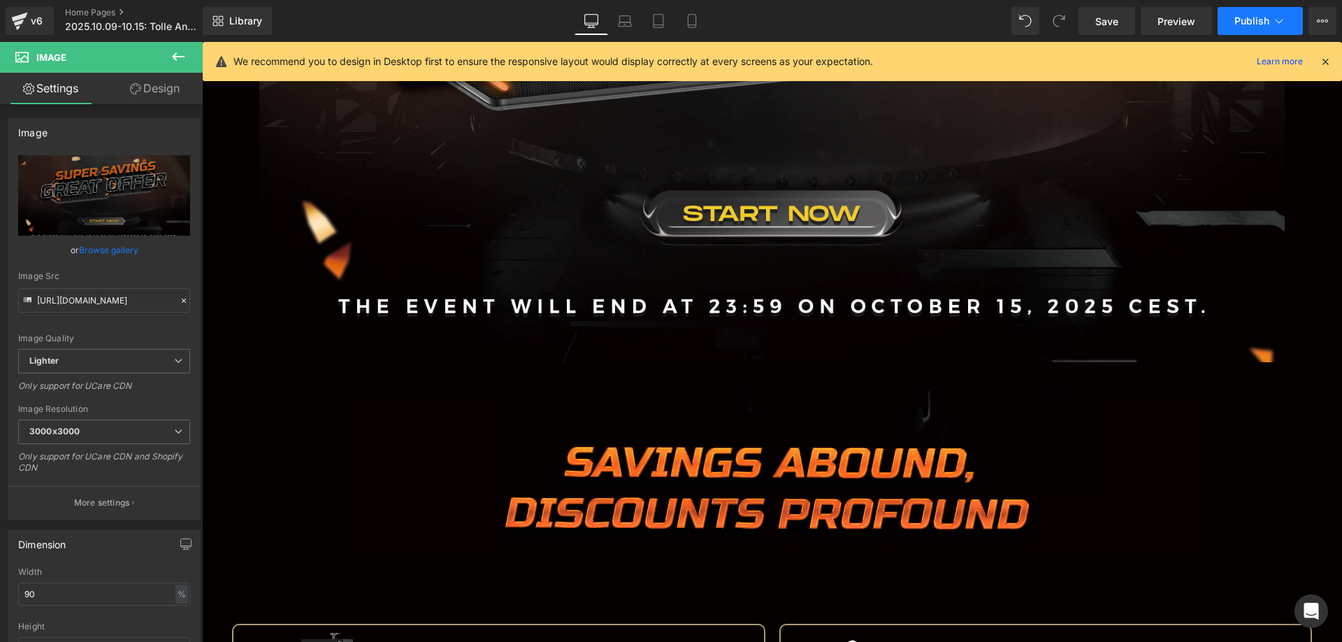
click at [1237, 26] on span "Publish" at bounding box center [1252, 20] width 35 height 11
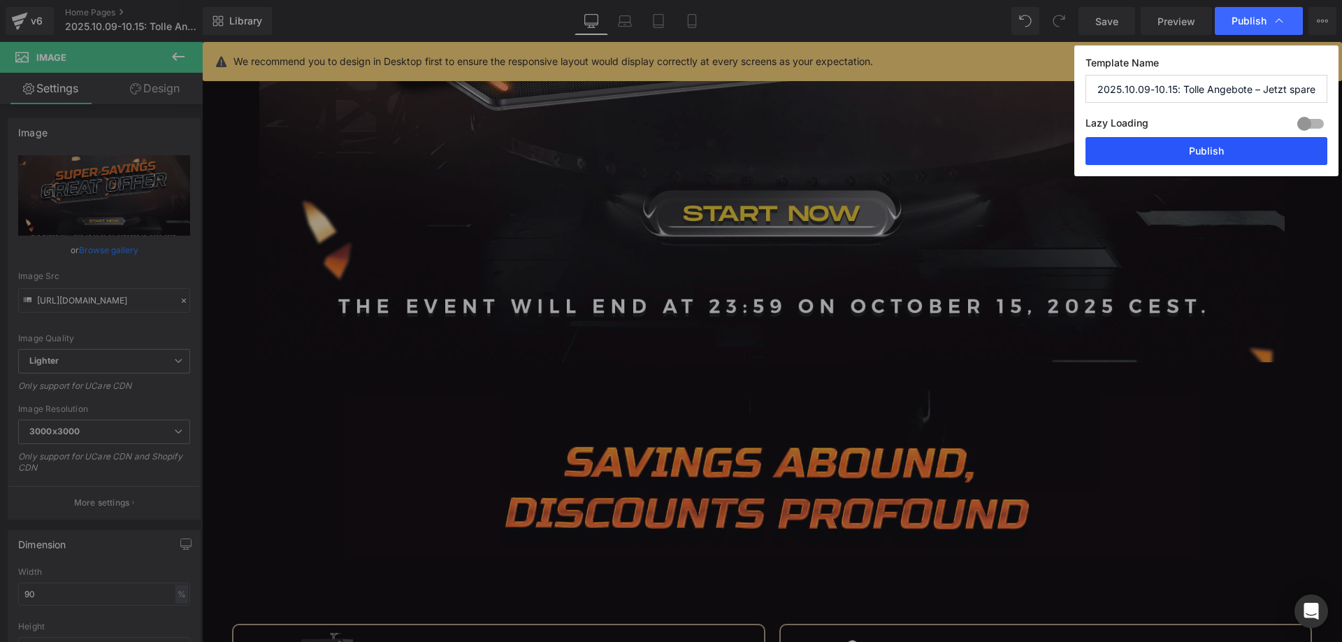
click at [1154, 150] on button "Publish" at bounding box center [1207, 151] width 242 height 28
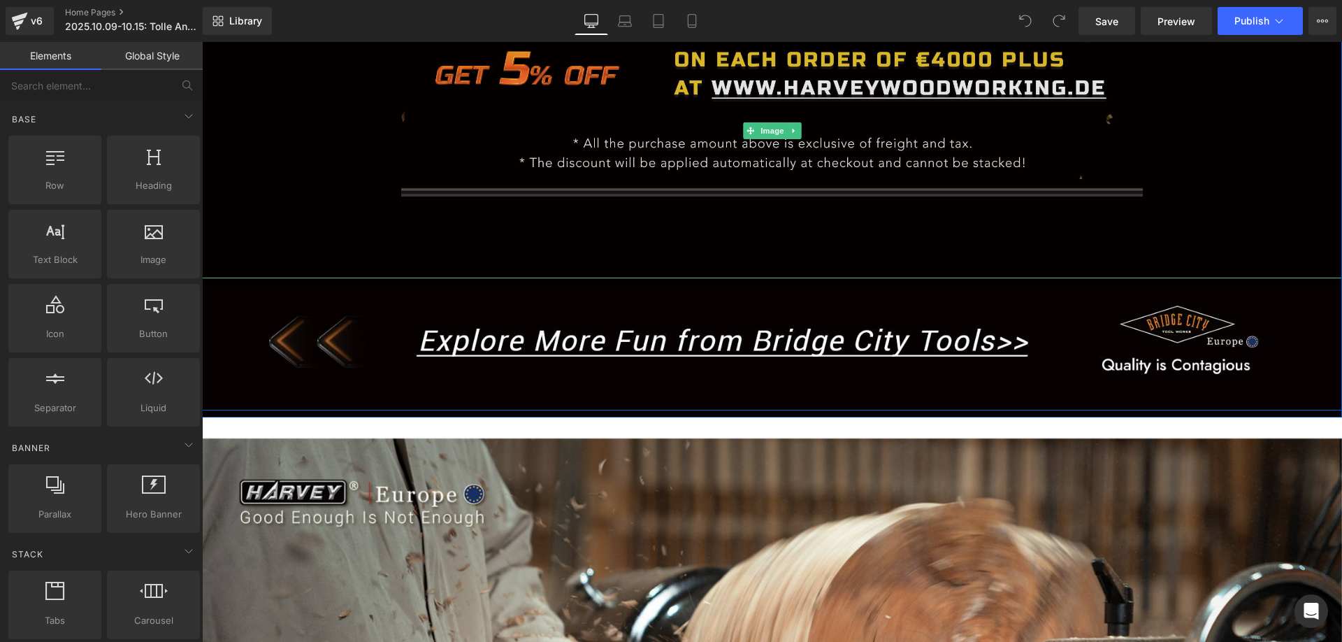
scroll to position [2447, 0]
